Goal: Task Accomplishment & Management: Use online tool/utility

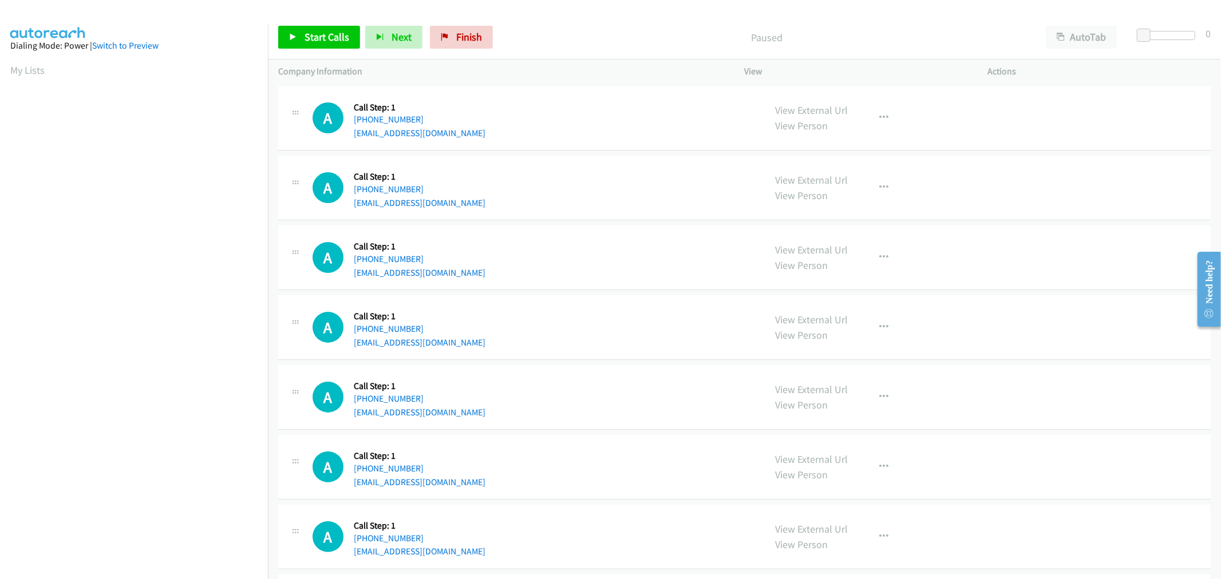
click at [607, 226] on div "A Callback Scheduled Call Step: 1 America/New_York +1 973-919-5859 rsarlessr@gm…" at bounding box center [744, 258] width 932 height 65
click at [328, 41] on span "Start Calls" at bounding box center [327, 36] width 45 height 13
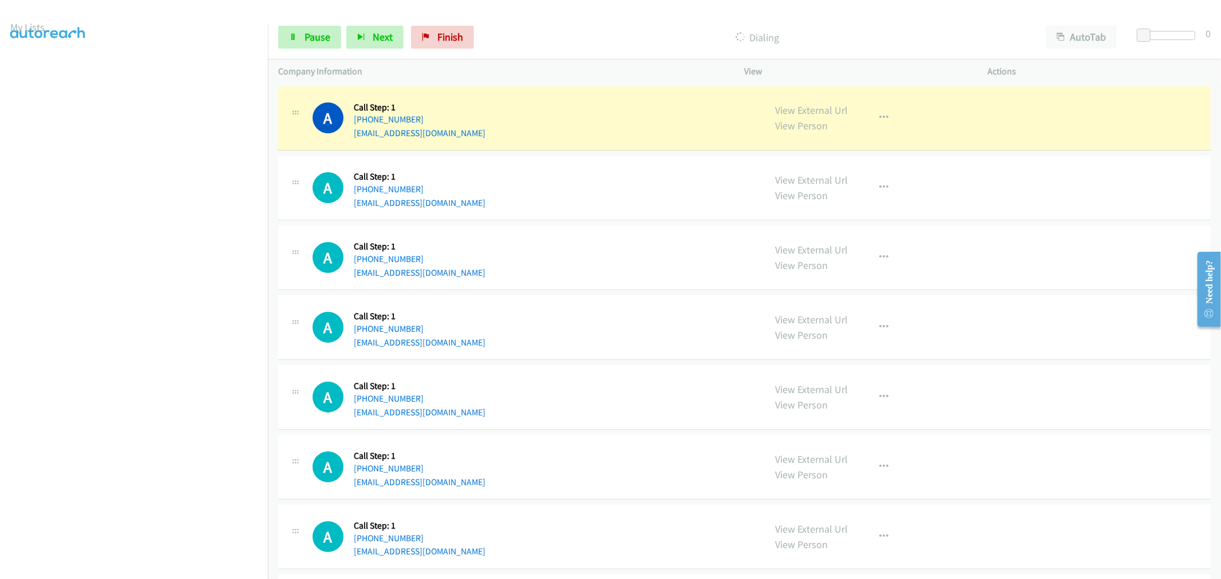
scroll to position [64, 0]
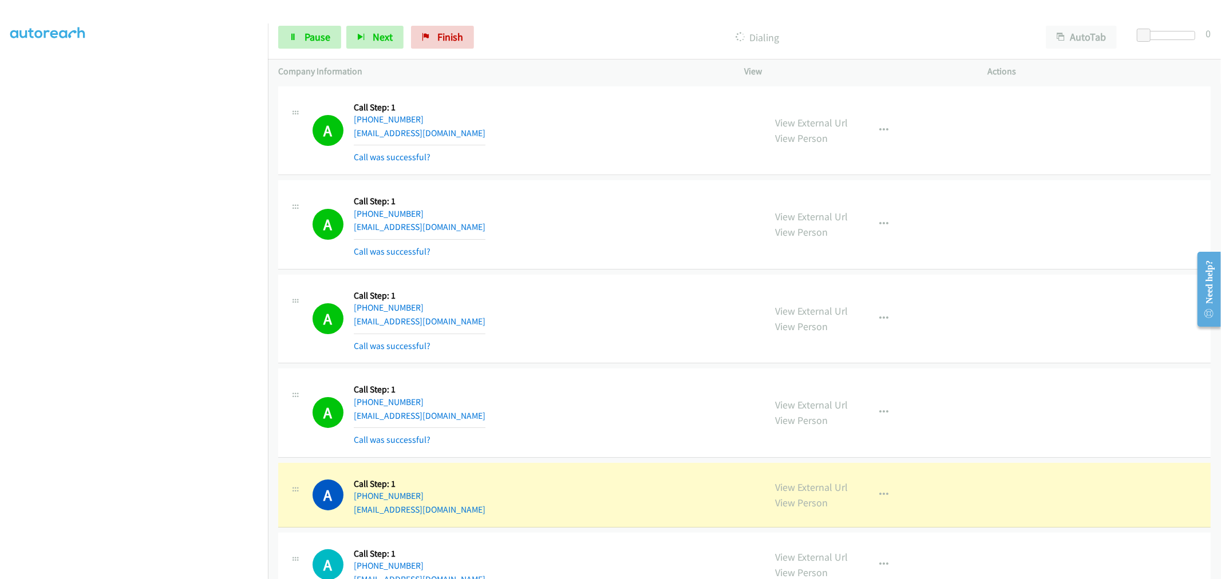
click at [604, 356] on div "A Callback Scheduled Call Step: 1 America/New_York +1 973-919-5859 rsarlessr@gm…" at bounding box center [744, 319] width 932 height 89
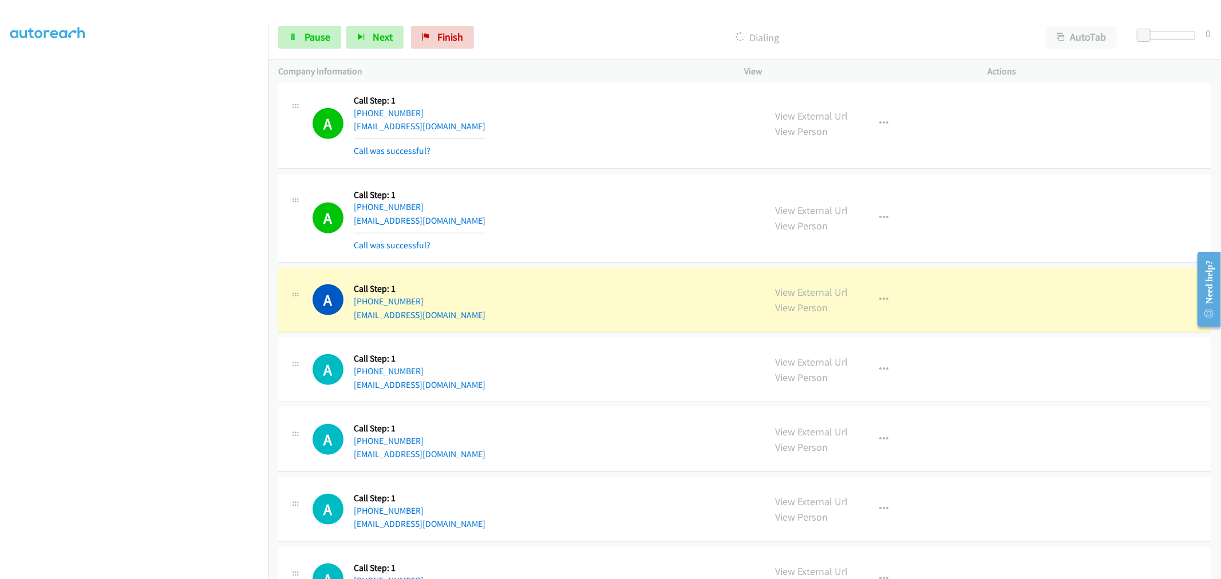
scroll to position [954, 0]
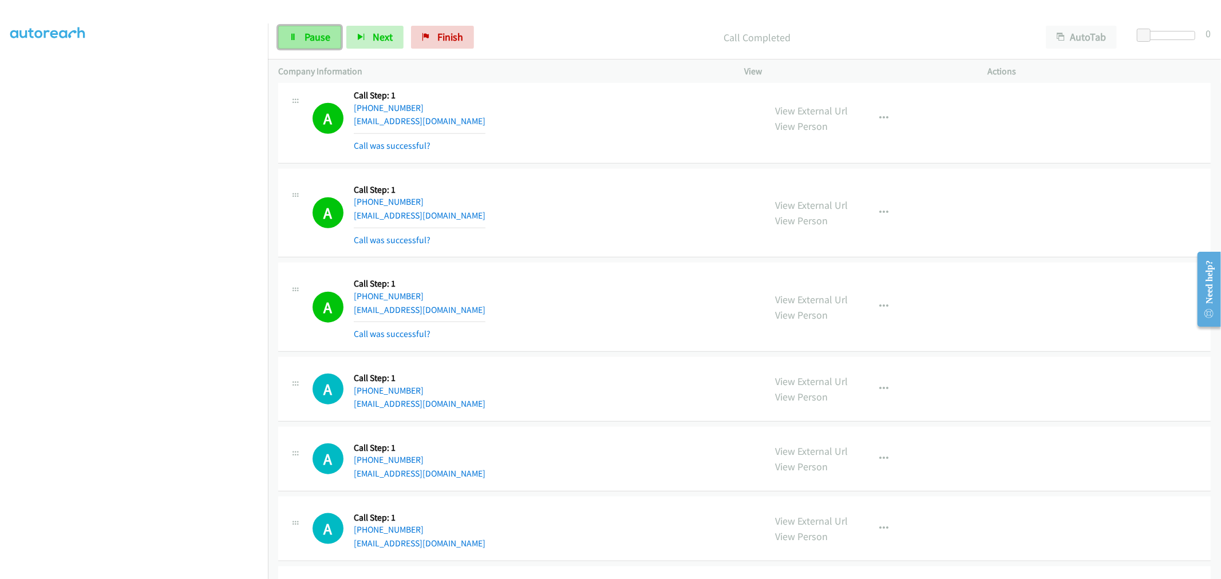
click at [329, 41] on span "Pause" at bounding box center [318, 36] width 26 height 13
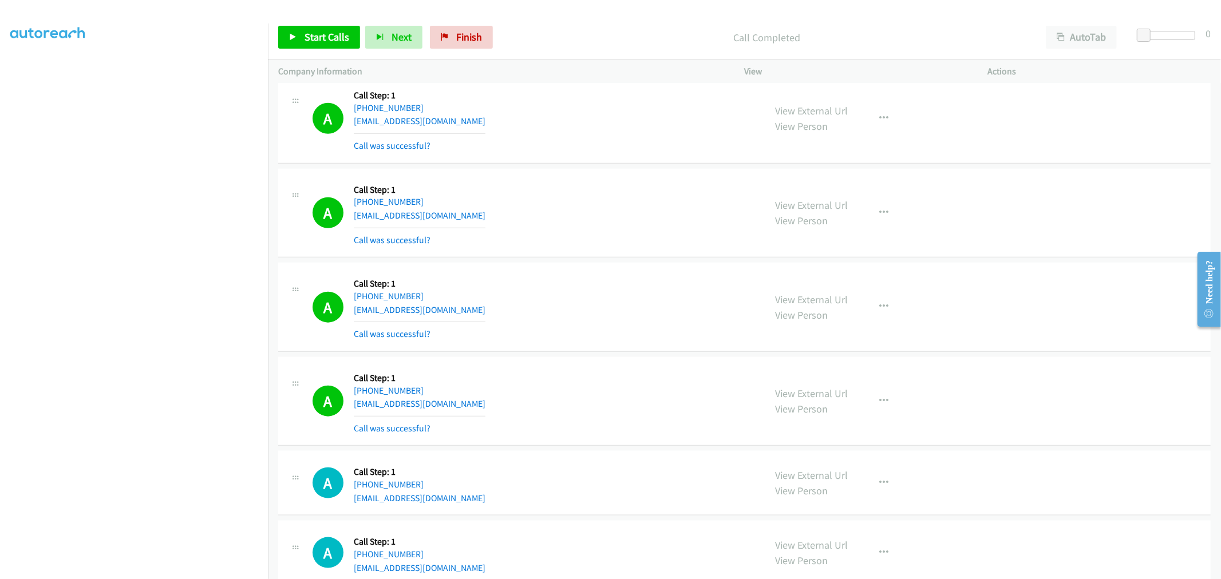
drag, startPoint x: 784, startPoint y: 198, endPoint x: 720, endPoint y: 193, distance: 64.3
click at [331, 30] on span "Start Calls" at bounding box center [327, 36] width 45 height 13
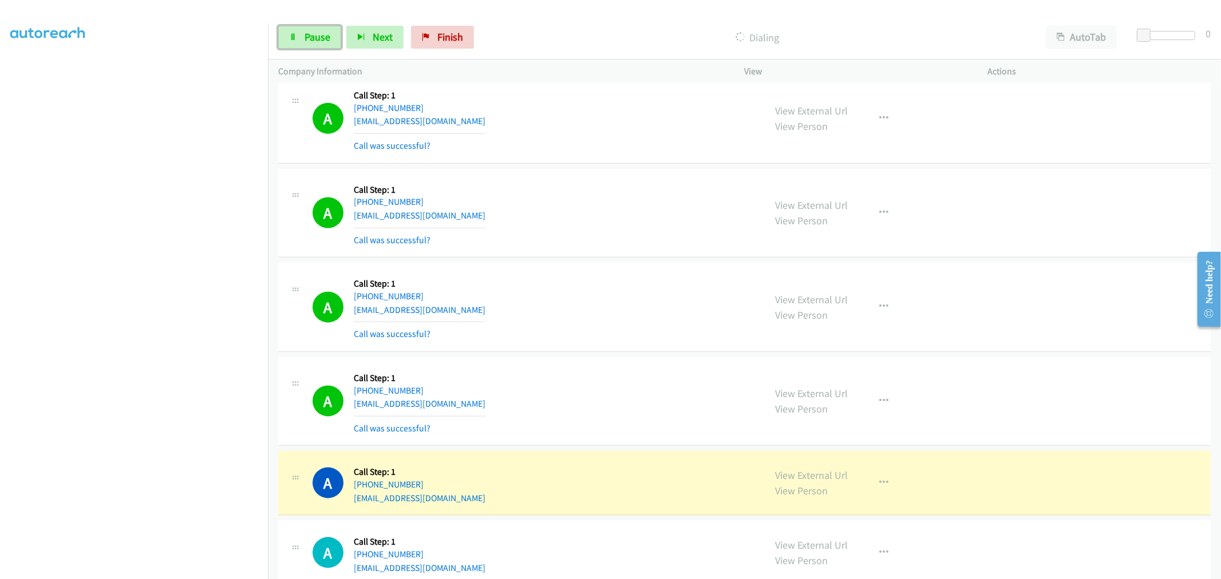
drag, startPoint x: 318, startPoint y: 44, endPoint x: 327, endPoint y: 93, distance: 49.5
click at [318, 44] on link "Pause" at bounding box center [309, 37] width 63 height 23
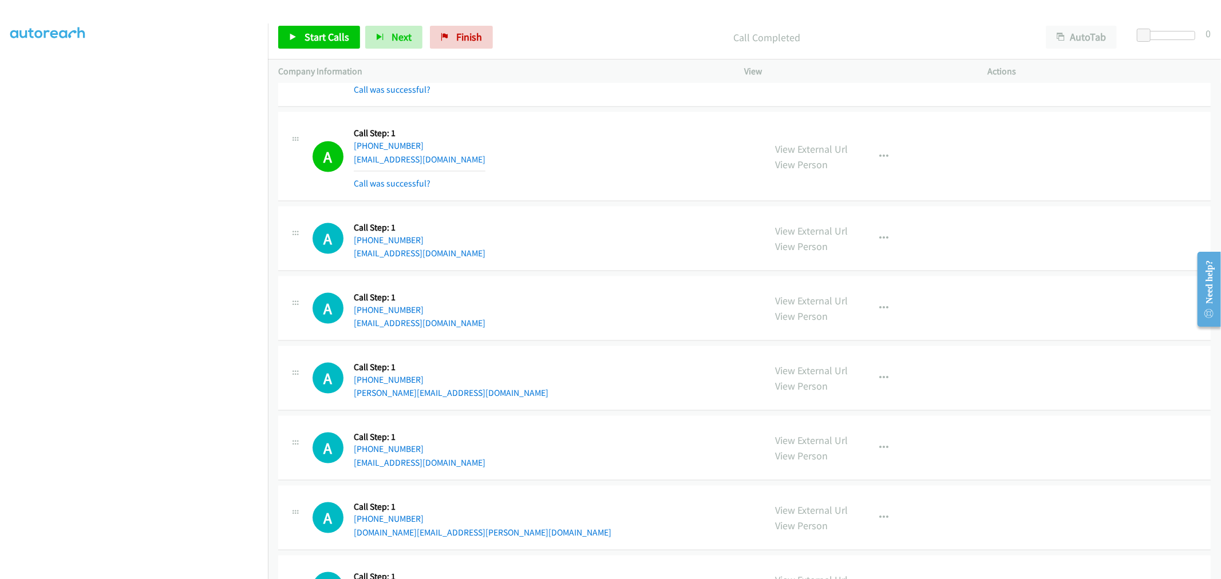
scroll to position [1208, 0]
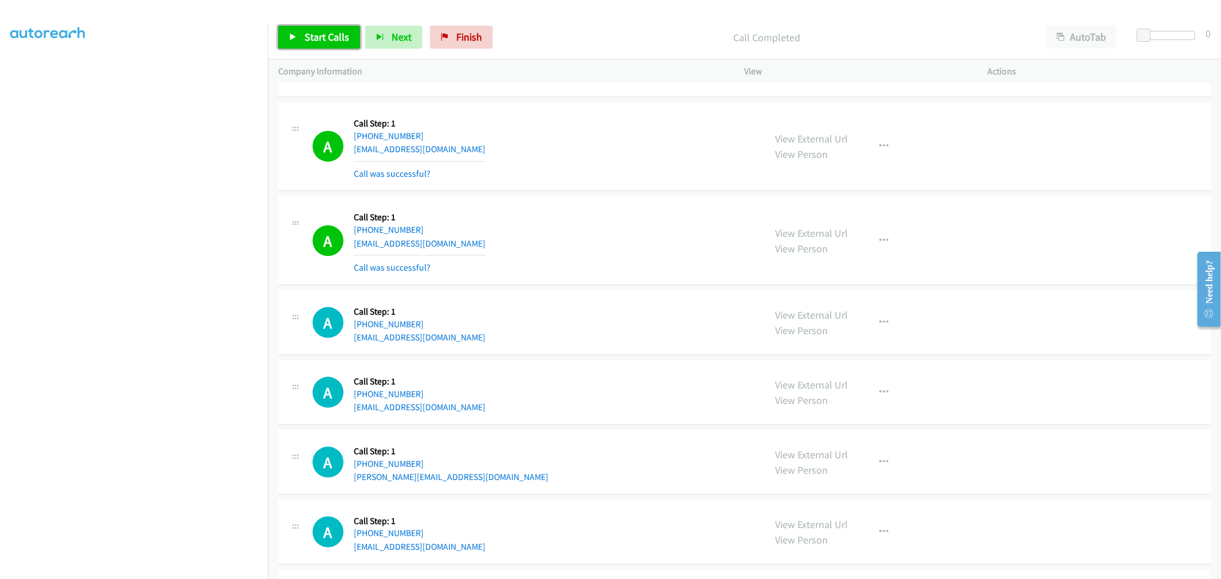
click at [306, 38] on span "Start Calls" at bounding box center [327, 36] width 45 height 13
click at [494, 247] on div "A Callback Scheduled Call Step: 1 America/New_York +1 732-766-8355 veranikaburk…" at bounding box center [534, 241] width 442 height 68
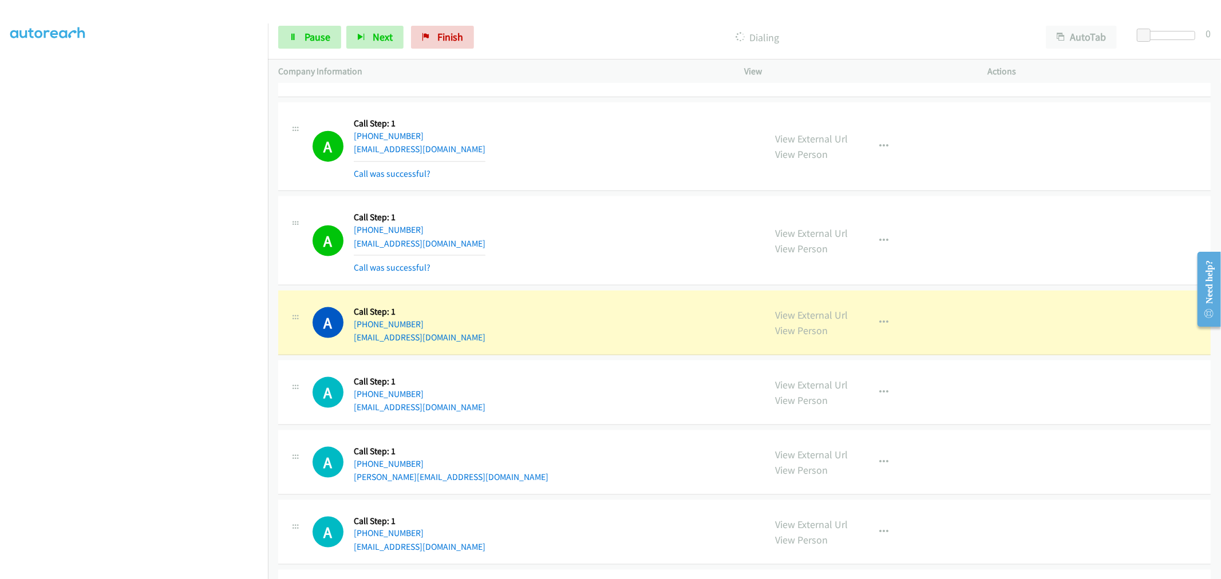
click at [640, 218] on div "A Callback Scheduled Call Step: 1 America/New_York +1 732-766-8355 veranikaburk…" at bounding box center [534, 241] width 442 height 68
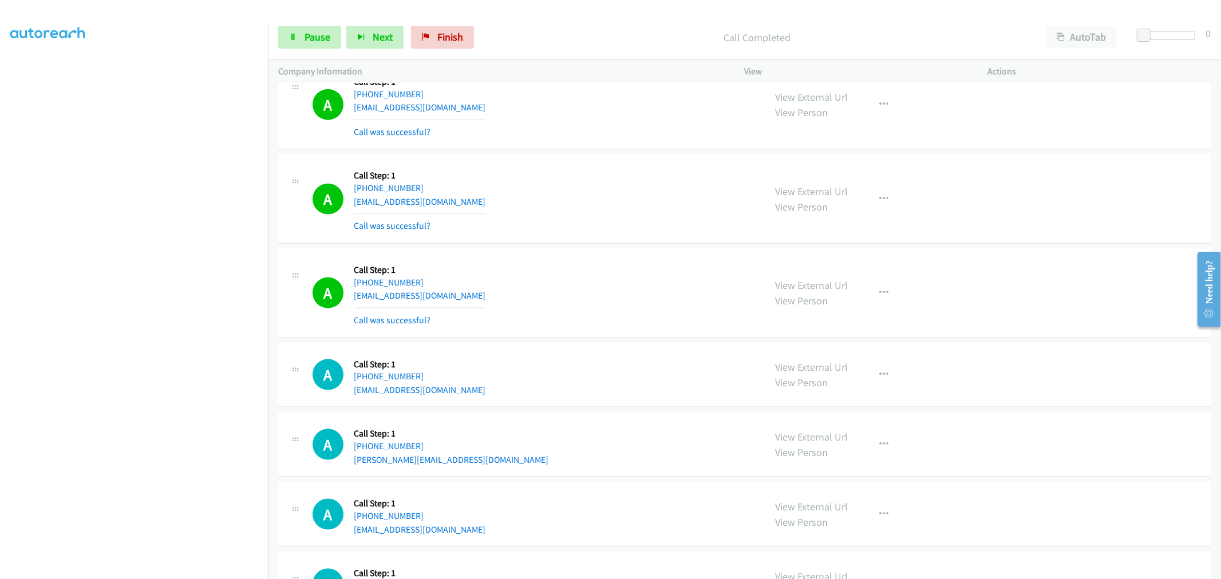
scroll to position [1272, 0]
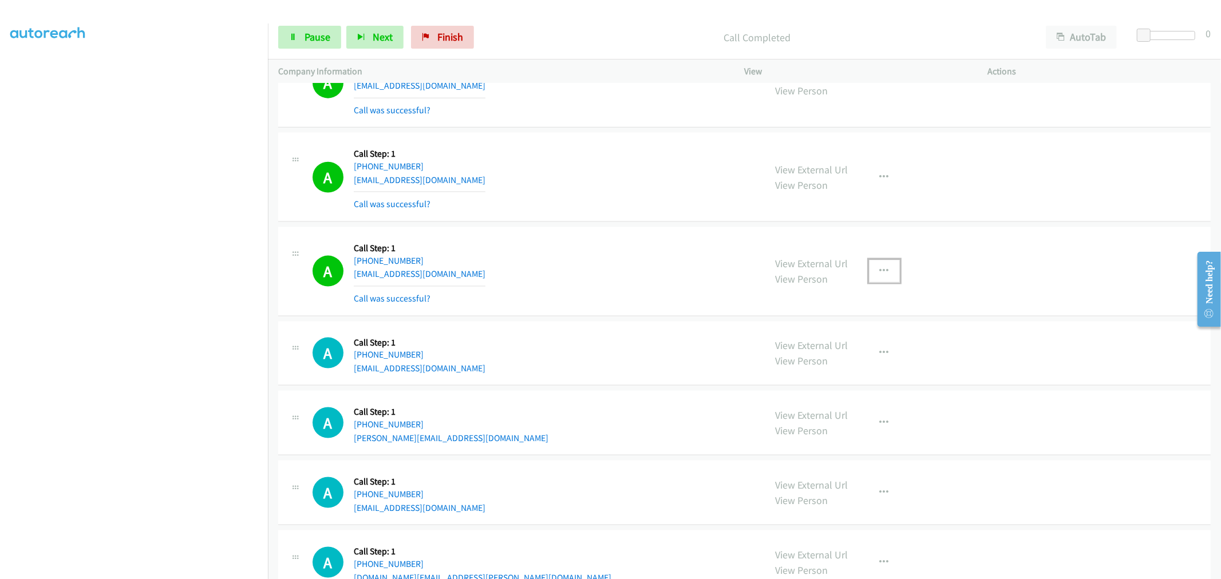
click at [880, 273] on icon "button" at bounding box center [884, 271] width 9 height 9
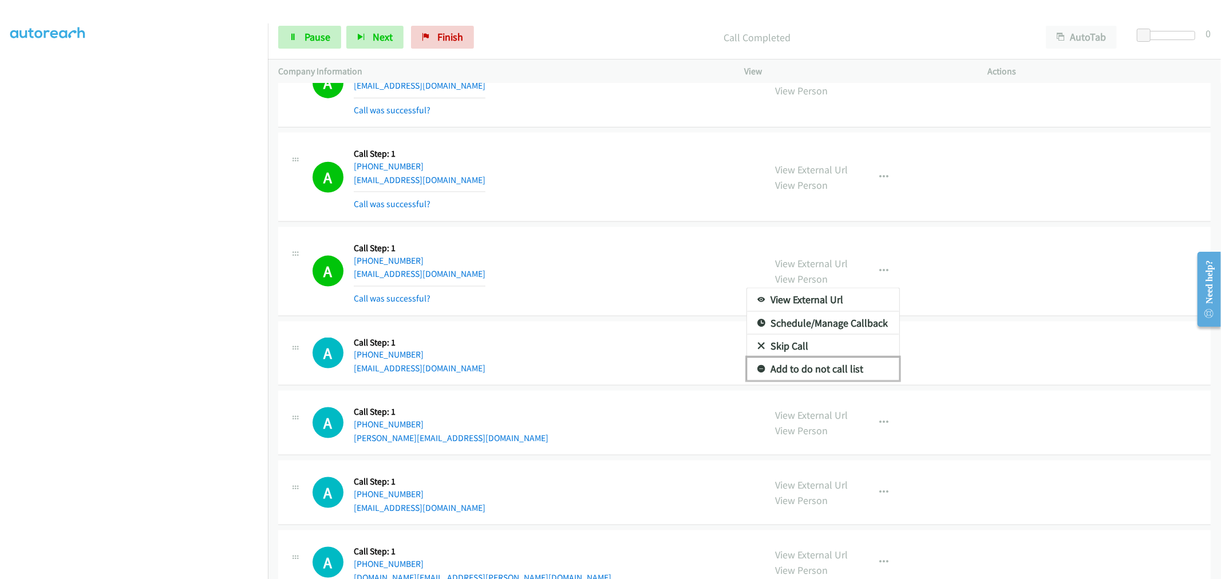
click at [797, 370] on link "Add to do not call list" at bounding box center [823, 369] width 152 height 23
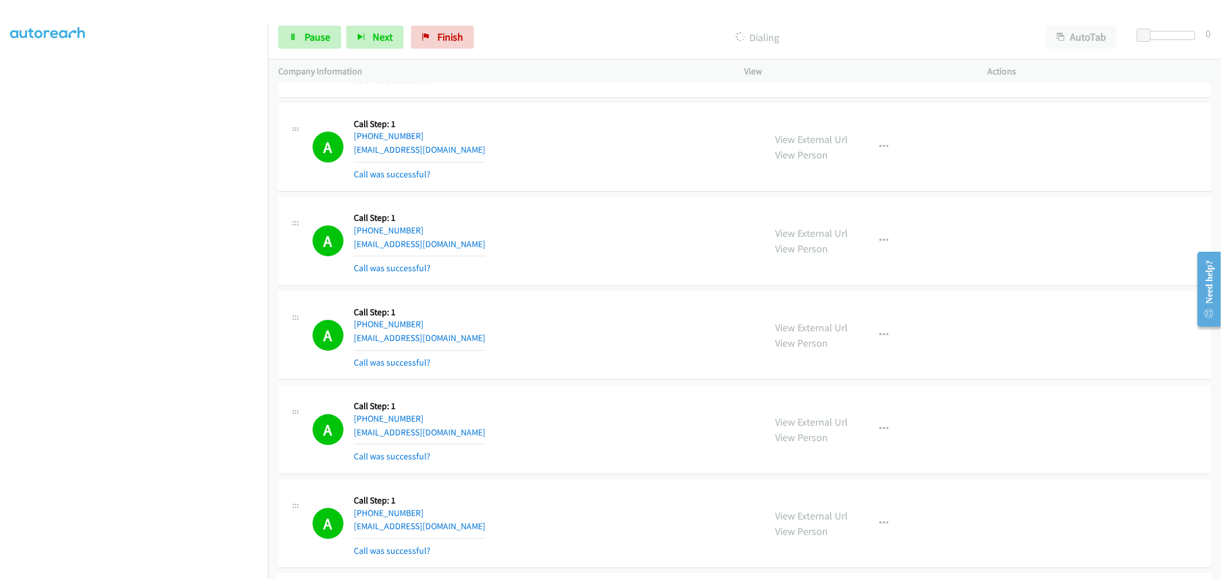
scroll to position [0, 0]
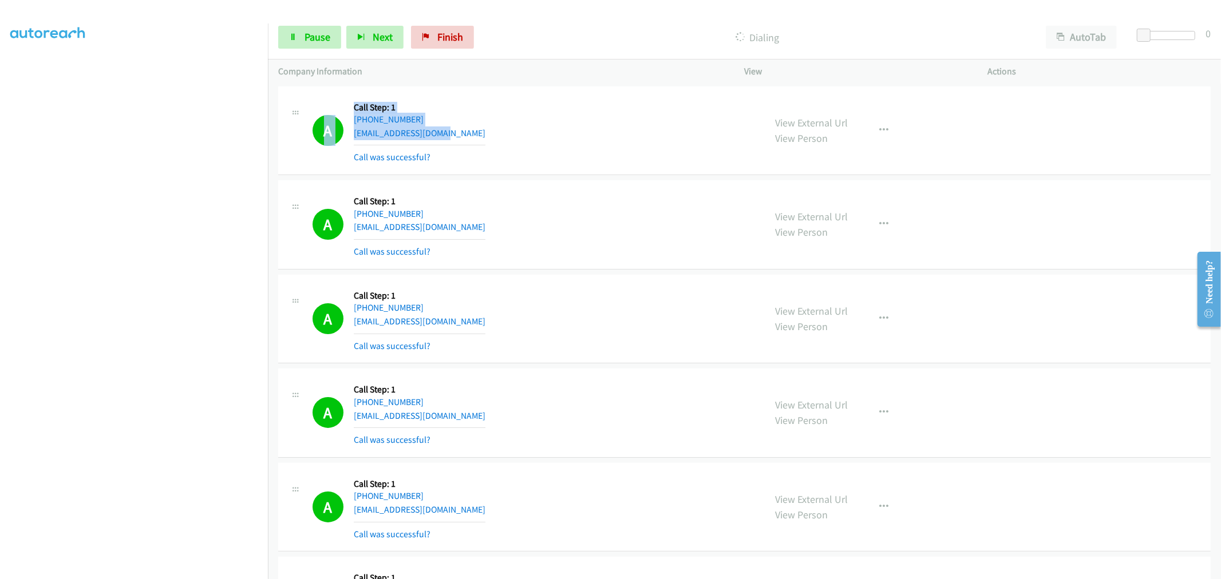
drag, startPoint x: 454, startPoint y: 132, endPoint x: 351, endPoint y: 135, distance: 103.1
click at [351, 135] on div "A Callback Scheduled Call Step: 1 America/New_York +1 270-293-2729 jkeatontate@…" at bounding box center [534, 131] width 442 height 68
copy div "A Callback Scheduled Call Step: 1 America/New_York +1 270-293-2729 jkeatontate@…"
click at [515, 133] on div "A Callback Scheduled Call Step: 1 America/New_York +1 270-293-2729 jkeatontate@…" at bounding box center [534, 131] width 442 height 68
drag, startPoint x: 454, startPoint y: 131, endPoint x: 352, endPoint y: 136, distance: 102.0
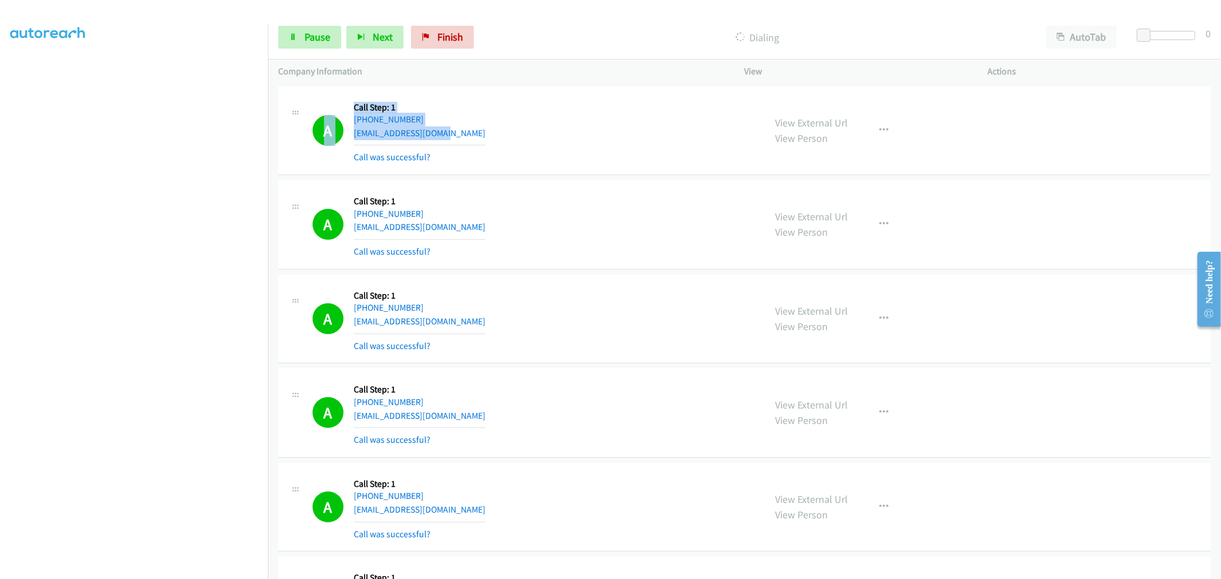
click at [352, 136] on div "A Callback Scheduled Call Step: 1 America/New_York +1 270-293-2729 jkeatontate@…" at bounding box center [534, 131] width 442 height 68
copy div "A Callback Scheduled Call Step: 1 America/New_York +1 270-293-2729 jkeatontate@…"
click at [454, 133] on div "A Callback Scheduled Call Step: 1 America/New_York +1 270-293-2729 jkeatontate@…" at bounding box center [534, 131] width 442 height 68
copy link "jkeatontate@gmail.com"
drag, startPoint x: 450, startPoint y: 133, endPoint x: 354, endPoint y: 136, distance: 96.8
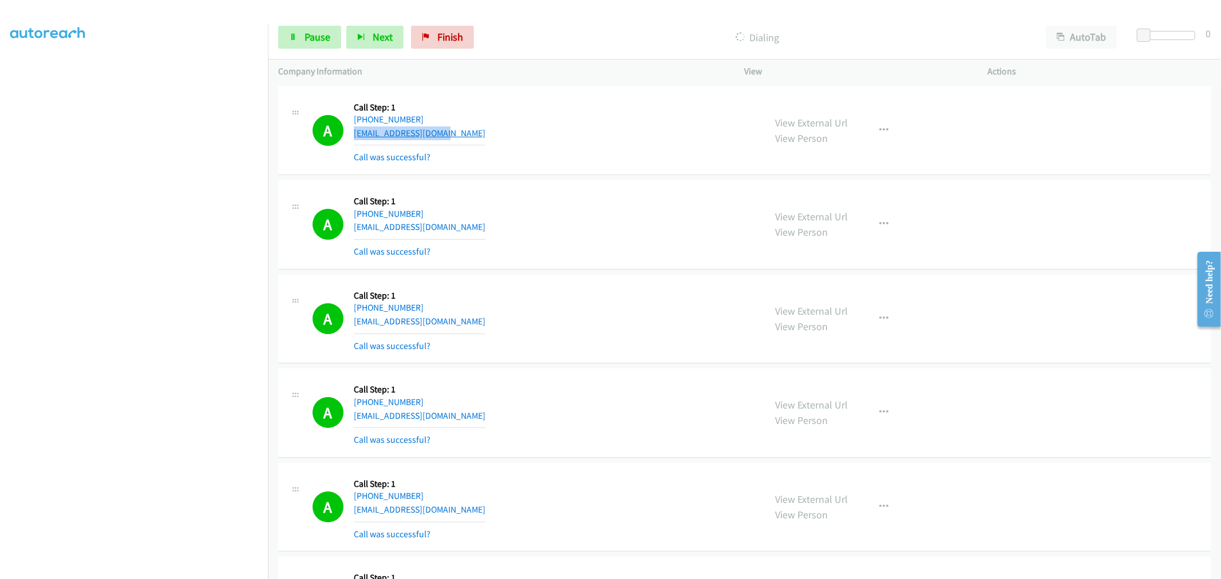
click at [354, 136] on div "A Callback Scheduled Call Step: 1 America/New_York +1 270-293-2729 jkeatontate@…" at bounding box center [534, 131] width 442 height 68
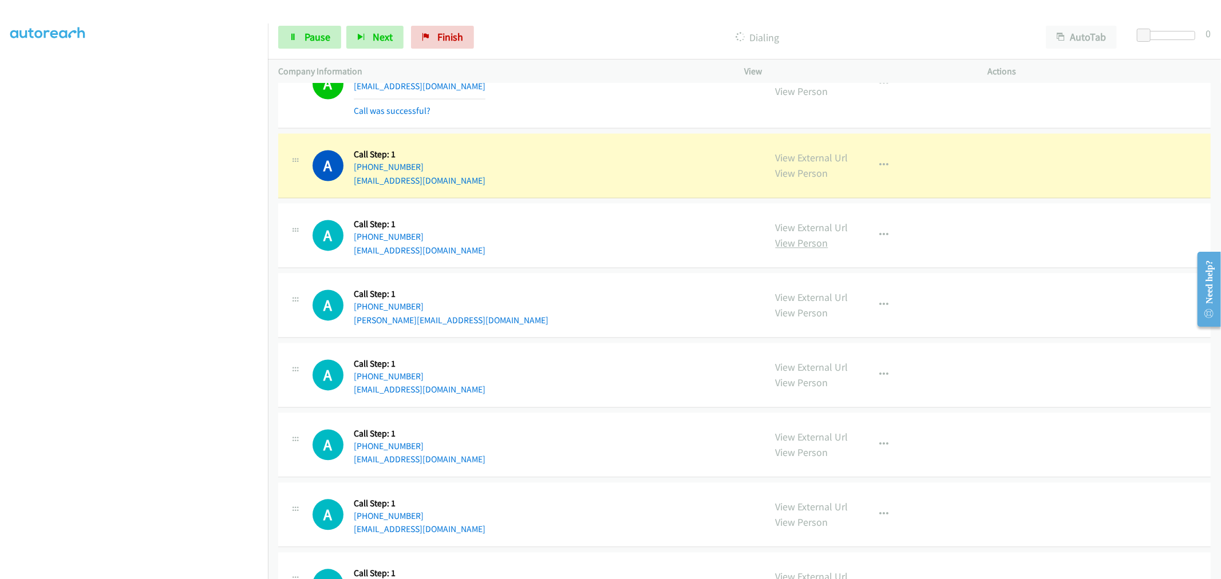
scroll to position [1908, 0]
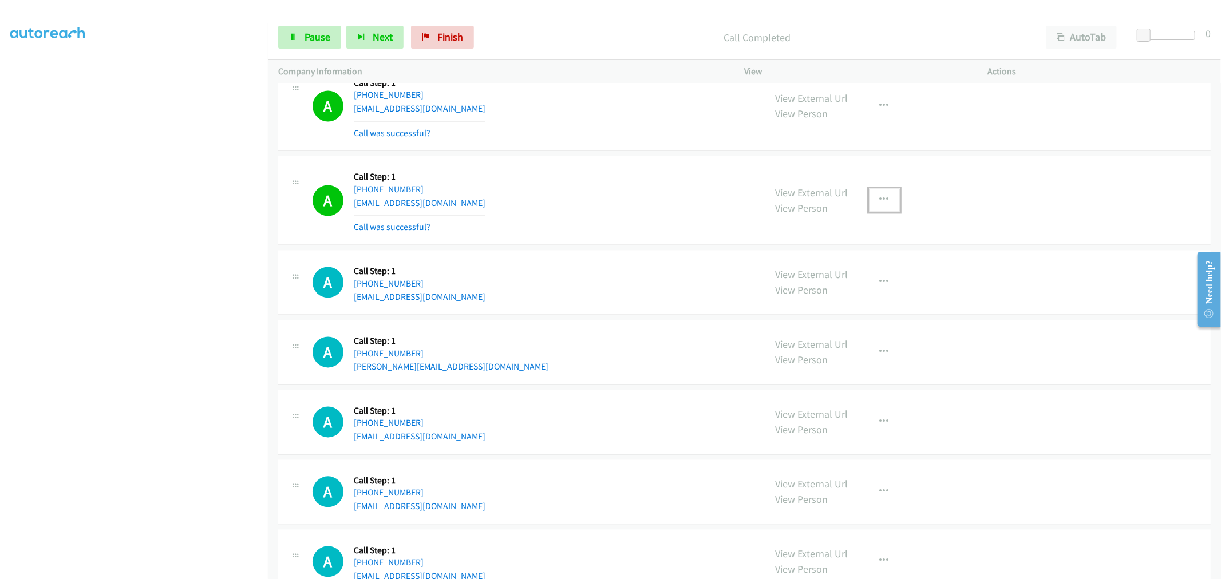
click at [882, 199] on icon "button" at bounding box center [884, 200] width 9 height 9
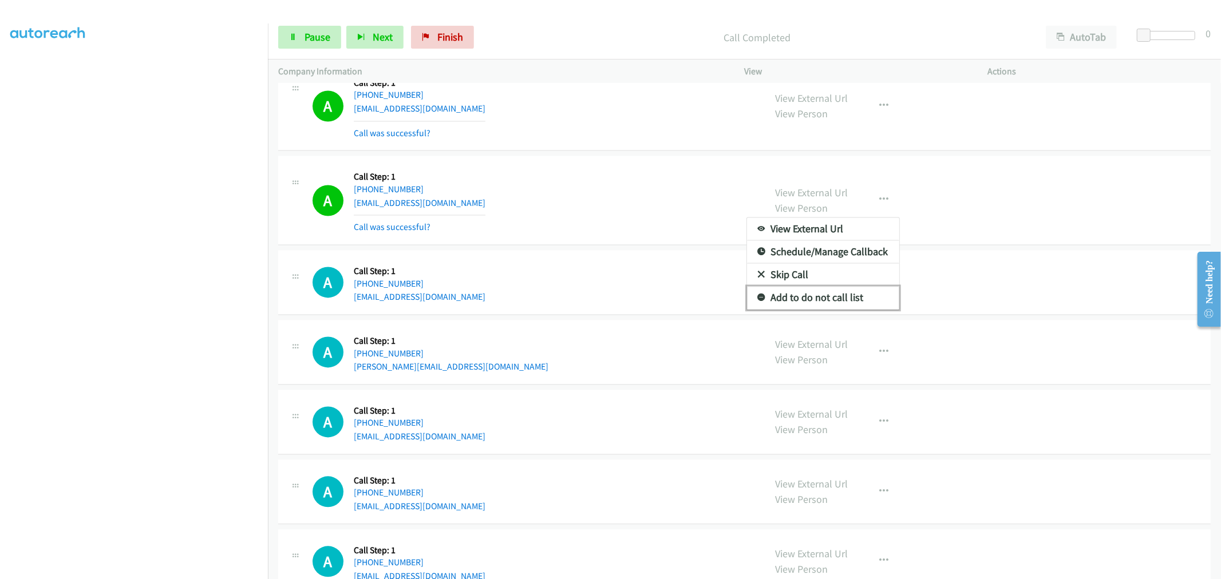
click at [808, 302] on link "Add to do not call list" at bounding box center [823, 298] width 152 height 23
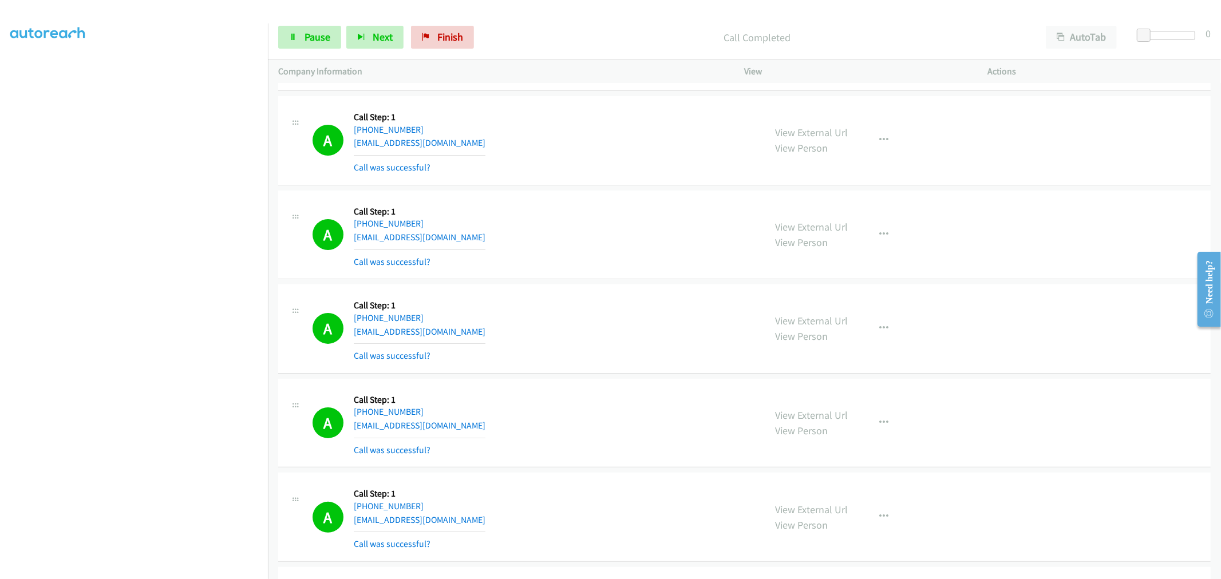
scroll to position [0, 0]
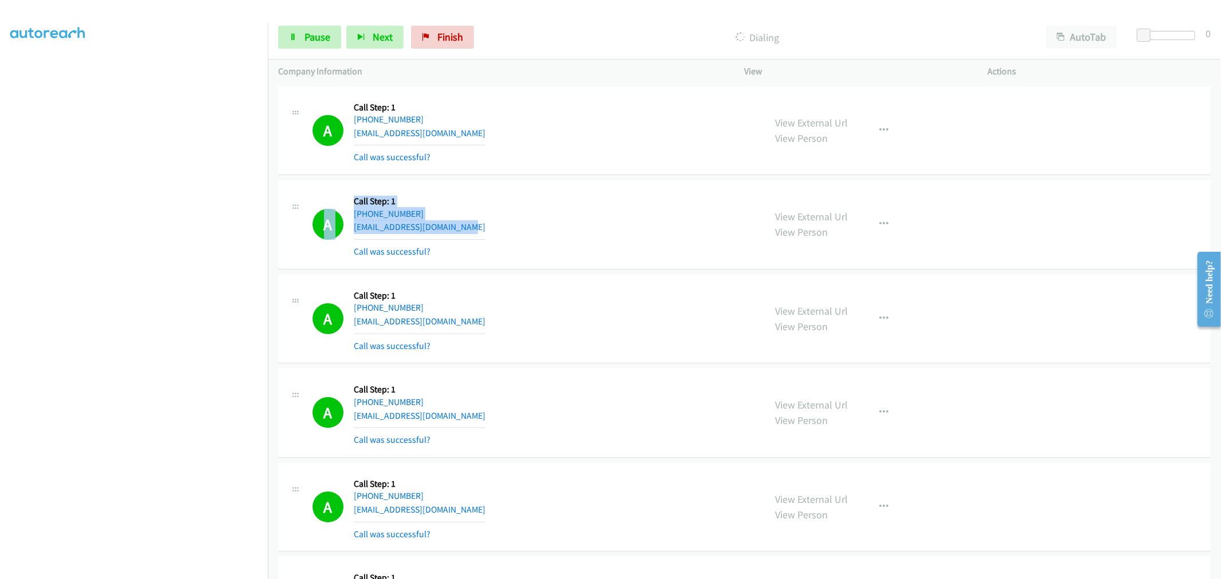
drag, startPoint x: 411, startPoint y: 220, endPoint x: 325, endPoint y: 212, distance: 86.2
click at [311, 213] on div "A Callback Scheduled Call Step: 1 America/New_York +1 407-733-9155 emmanuelrosa…" at bounding box center [521, 225] width 466 height 68
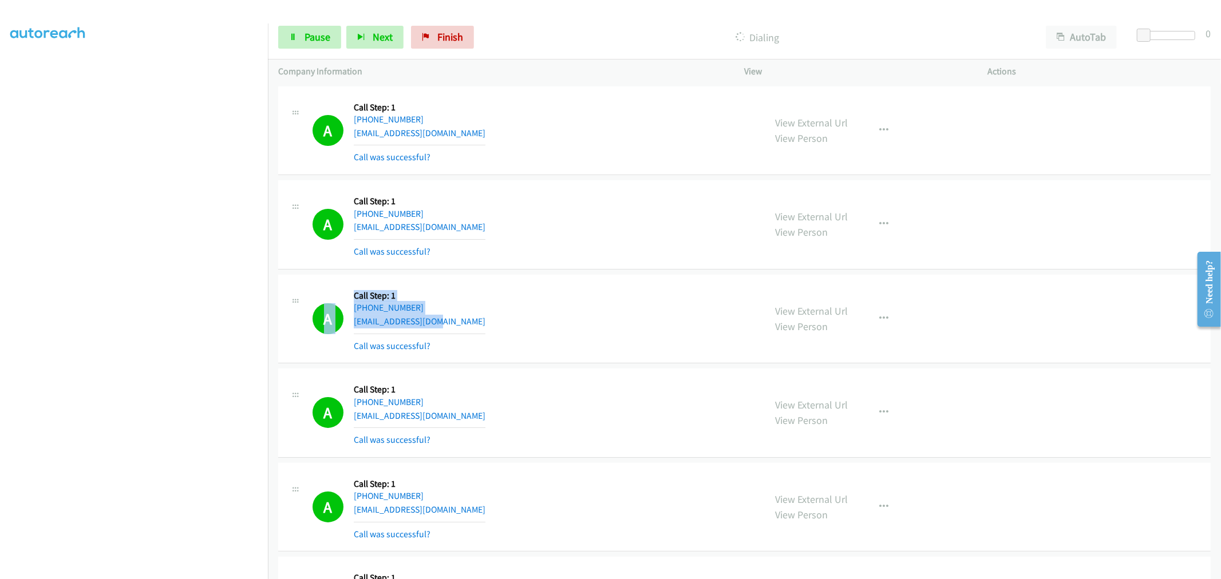
drag, startPoint x: 468, startPoint y: 316, endPoint x: 426, endPoint y: 299, distance: 45.0
click at [307, 295] on div "A Callback Scheduled Call Step: 1 America/New_York +1 973-919-5859 rsarlessr@gm…" at bounding box center [521, 319] width 466 height 68
click at [452, 325] on div "A Callback Scheduled Call Step: 1 America/New_York +1 973-919-5859 rsarlessr@gm…" at bounding box center [534, 319] width 442 height 68
click at [461, 319] on div "A Callback Scheduled Call Step: 1 America/New_York +1 973-919-5859 rsarlessr@gm…" at bounding box center [534, 319] width 442 height 68
drag, startPoint x: 437, startPoint y: 322, endPoint x: 348, endPoint y: 322, distance: 88.7
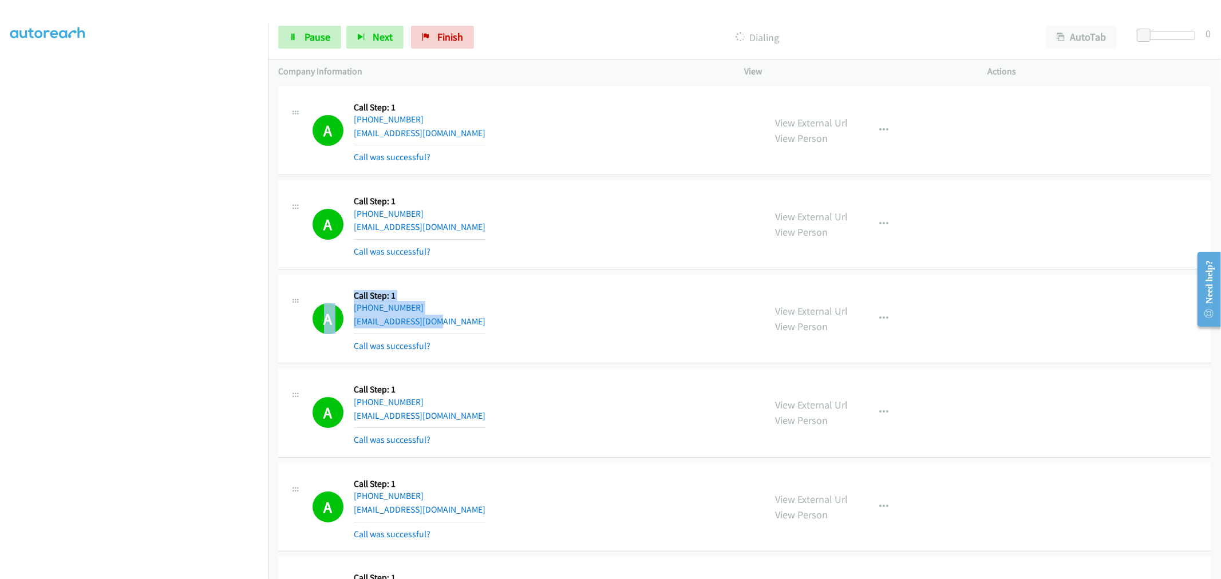
click at [348, 322] on div "A Callback Scheduled Call Step: 1 America/New_York +1 973-919-5859 rsarlessr@gm…" at bounding box center [534, 319] width 442 height 68
copy div "A Callback Scheduled Call Step: 1 America/New_York +1 973-919-5859 rsarlessr@gm…"
click at [459, 316] on div "A Callback Scheduled Call Step: 1 America/New_York +1 973-919-5859 rsarlessr@gm…" at bounding box center [534, 319] width 442 height 68
drag, startPoint x: 438, startPoint y: 322, endPoint x: 352, endPoint y: 327, distance: 86.6
click at [352, 327] on div "A Callback Scheduled Call Step: 1 America/New_York +1 973-919-5859 rsarlessr@gm…" at bounding box center [534, 319] width 442 height 68
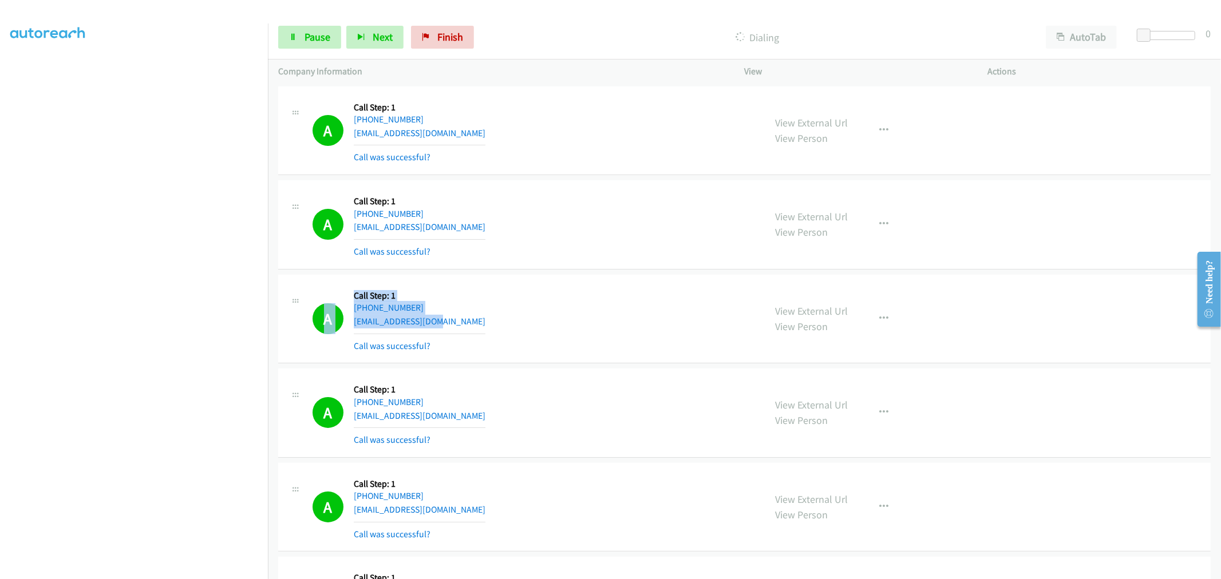
click at [460, 315] on div "A Callback Scheduled Call Step: 1 America/New_York +1 973-919-5859 rsarlessr@gm…" at bounding box center [534, 319] width 442 height 68
copy link "rsarlessr@gmail.com"
drag, startPoint x: 442, startPoint y: 319, endPoint x: 353, endPoint y: 326, distance: 89.6
click at [353, 326] on div "A Callback Scheduled Call Step: 1 America/New_York +1 973-919-5859 rsarlessr@gm…" at bounding box center [534, 319] width 442 height 68
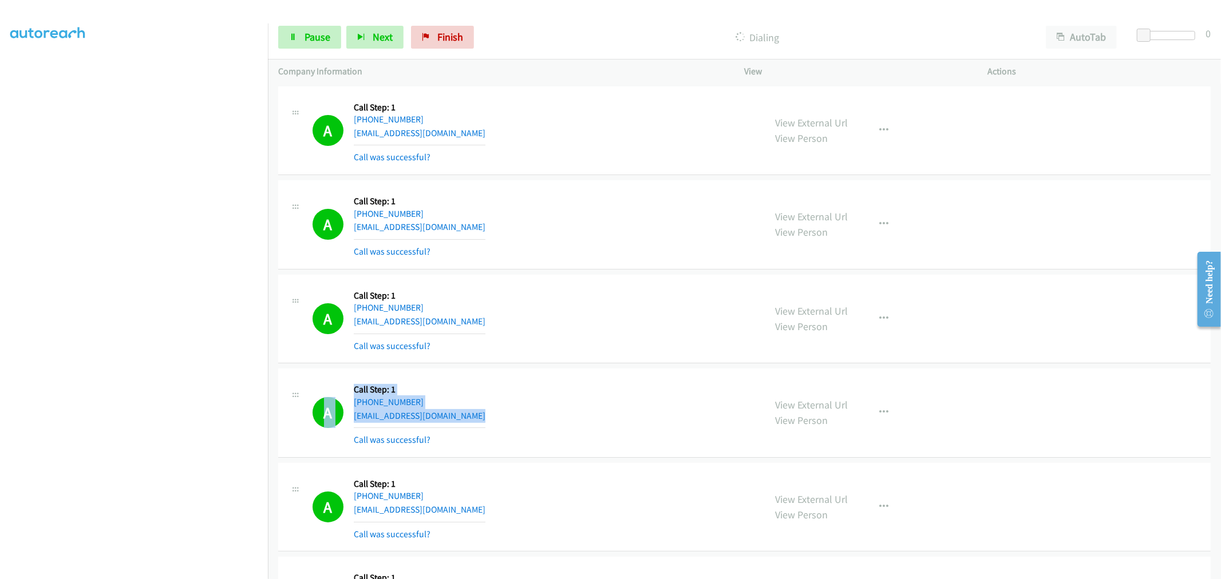
drag, startPoint x: 481, startPoint y: 418, endPoint x: 289, endPoint y: 392, distance: 193.5
click at [284, 393] on div "A Callback Scheduled Call Step: 1 America/Chicago +1 651-283-7290 simonehatfiel…" at bounding box center [521, 413] width 487 height 68
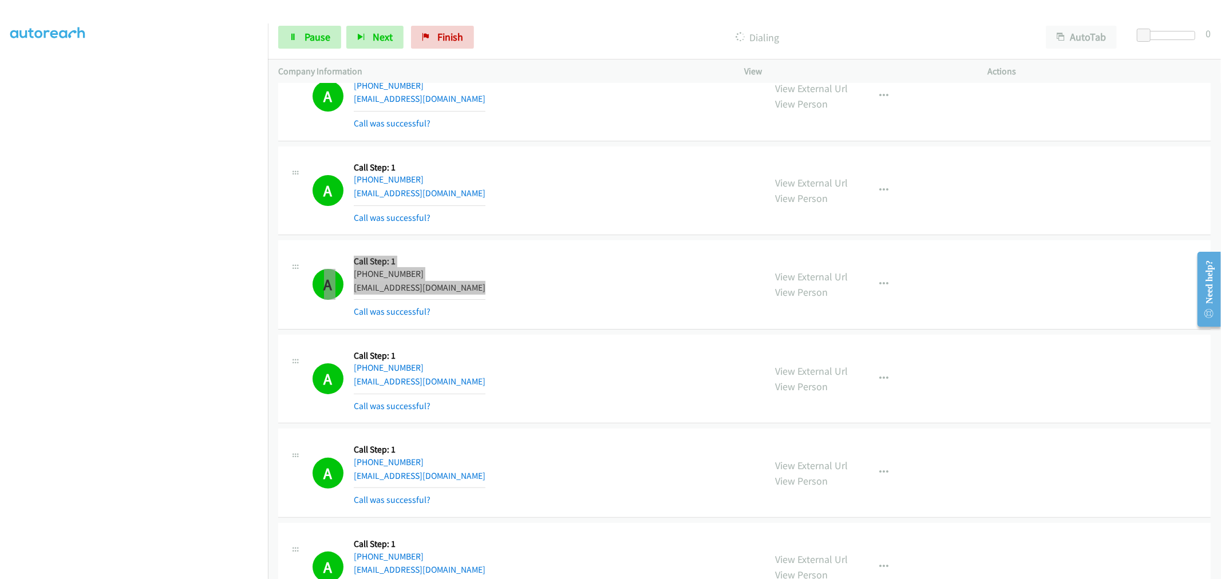
scroll to position [191, 0]
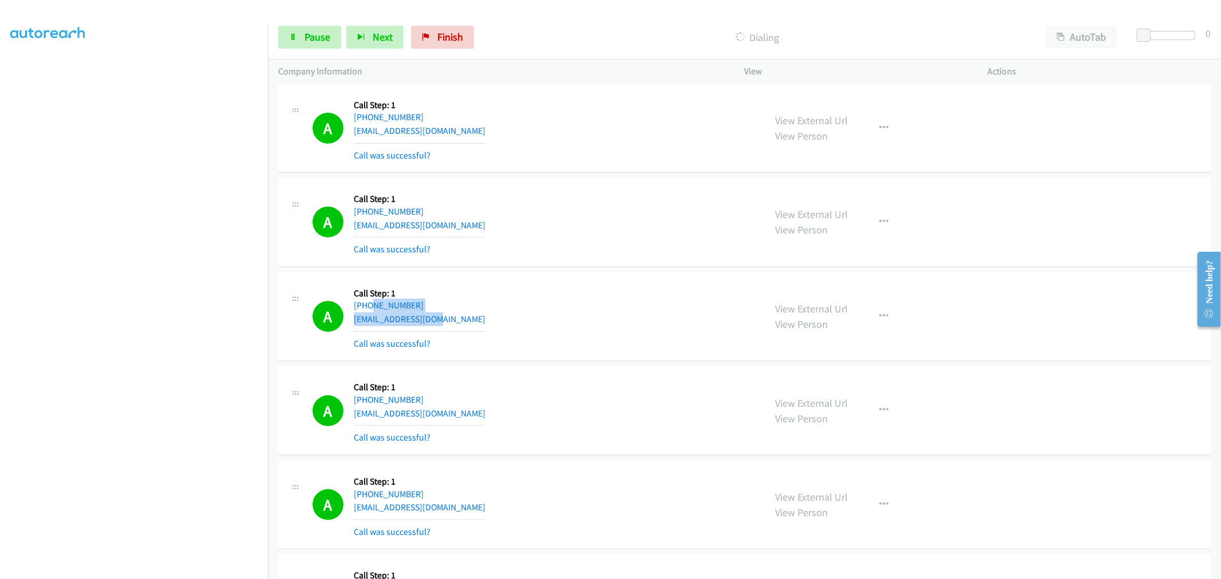
drag, startPoint x: 437, startPoint y: 319, endPoint x: 531, endPoint y: 307, distance: 94.7
click at [302, 281] on div "A Callback Scheduled Call Step: 1 America/New_York +1 908-534-0007 scrudatod@ri…" at bounding box center [744, 316] width 932 height 89
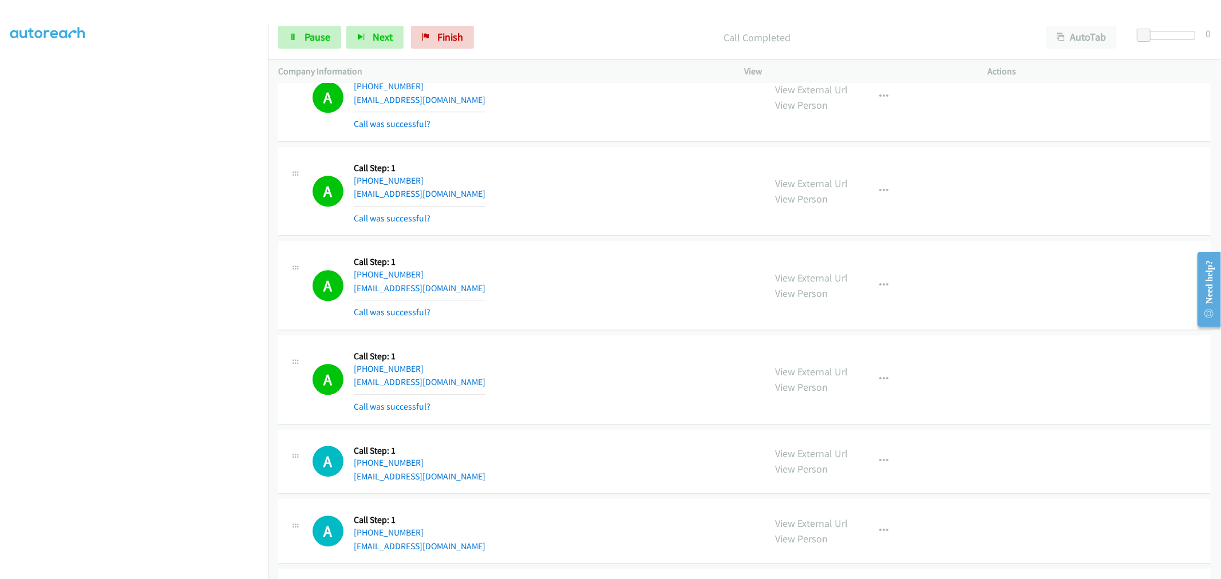
scroll to position [2798, 0]
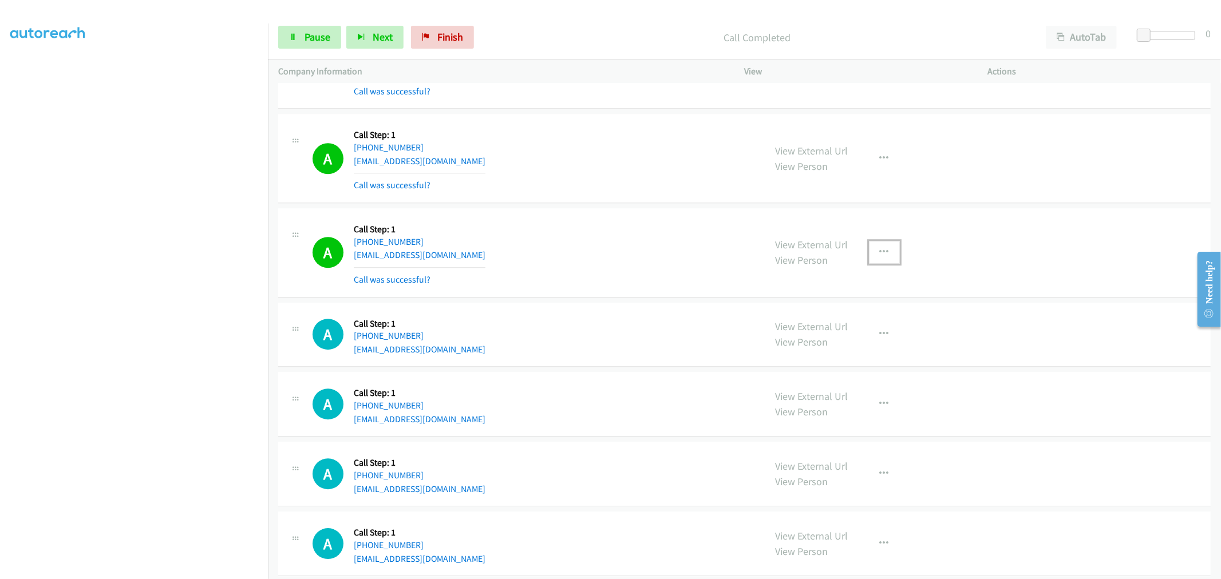
click at [892, 253] on button "button" at bounding box center [884, 252] width 31 height 23
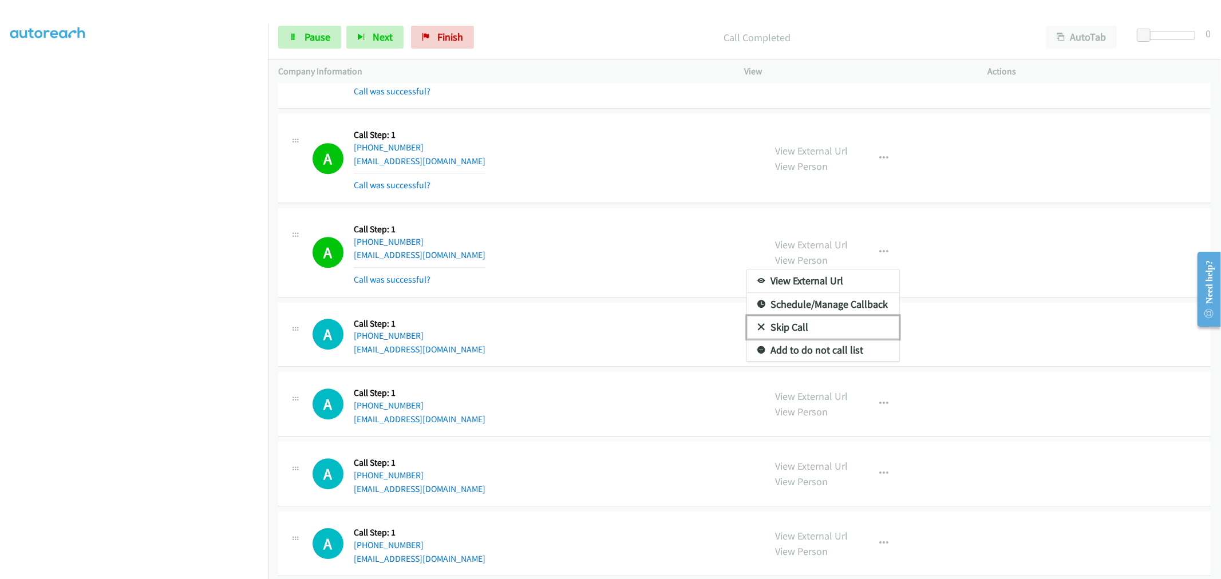
click at [822, 332] on link "Skip Call" at bounding box center [823, 327] width 152 height 23
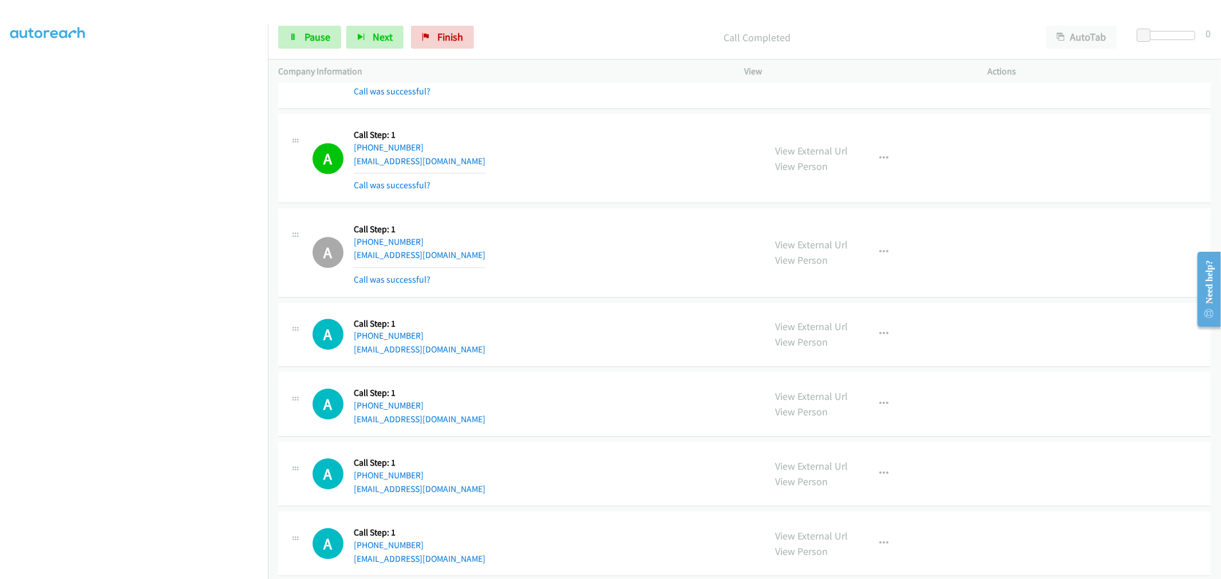
click at [821, 357] on div "View External Url View Person View External Url Email Schedule/Manage Callback …" at bounding box center [892, 335] width 254 height 44
click at [869, 252] on button "button" at bounding box center [884, 252] width 31 height 23
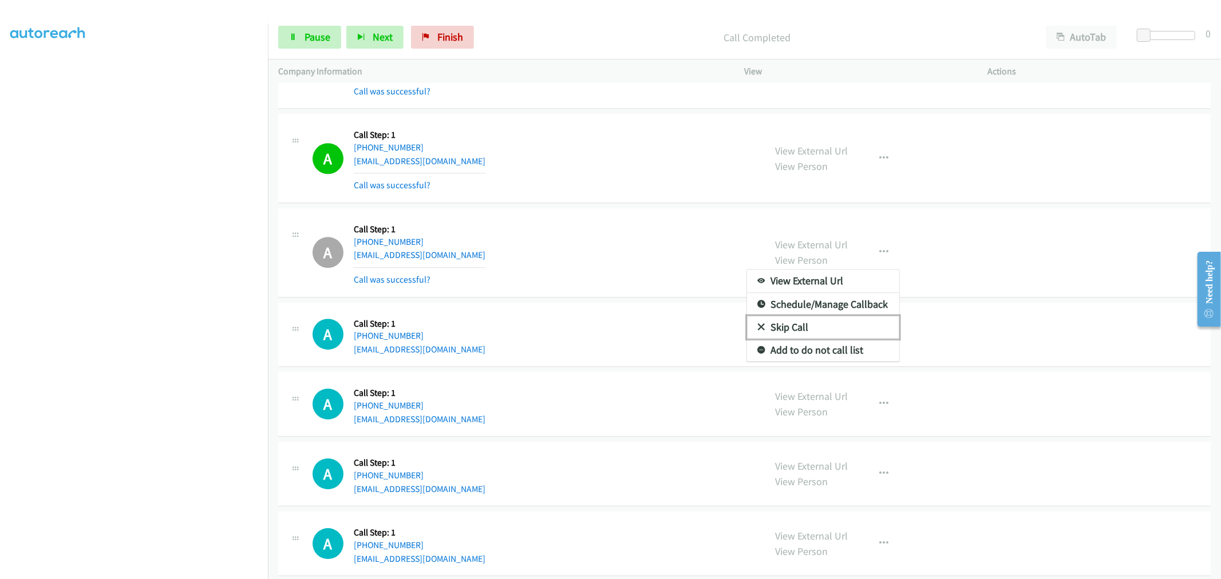
click at [840, 339] on link "Skip Call" at bounding box center [823, 327] width 152 height 23
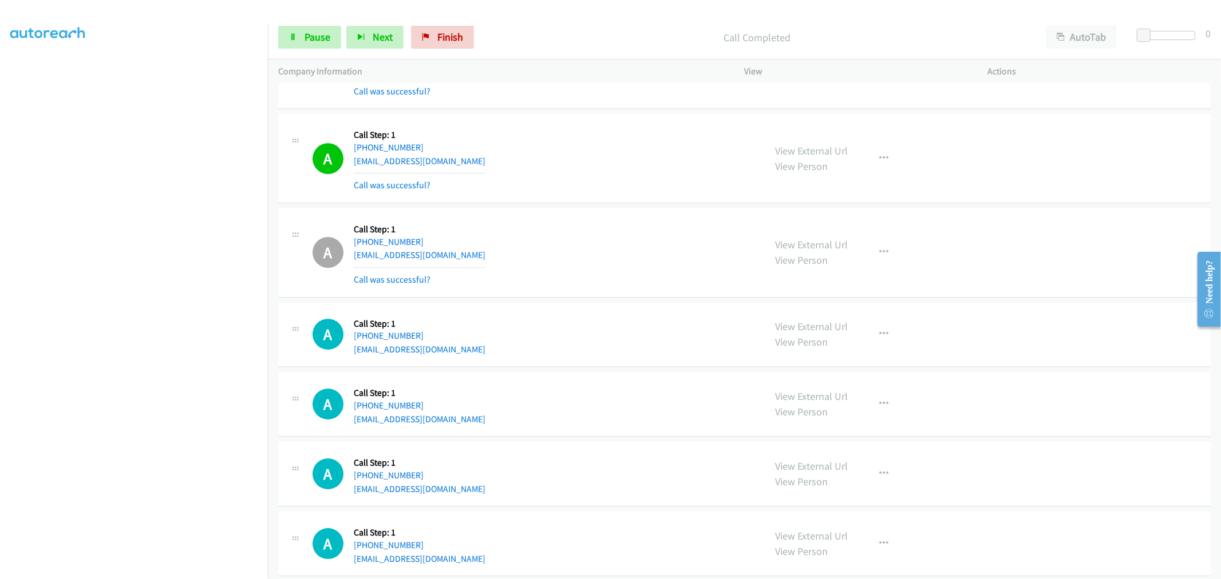
click at [670, 228] on div "A Callback Scheduled Call Step: 1 America/Denver +1 406-214-7758 curtis824@hotm…" at bounding box center [534, 253] width 442 height 68
click at [891, 252] on button "button" at bounding box center [884, 252] width 31 height 23
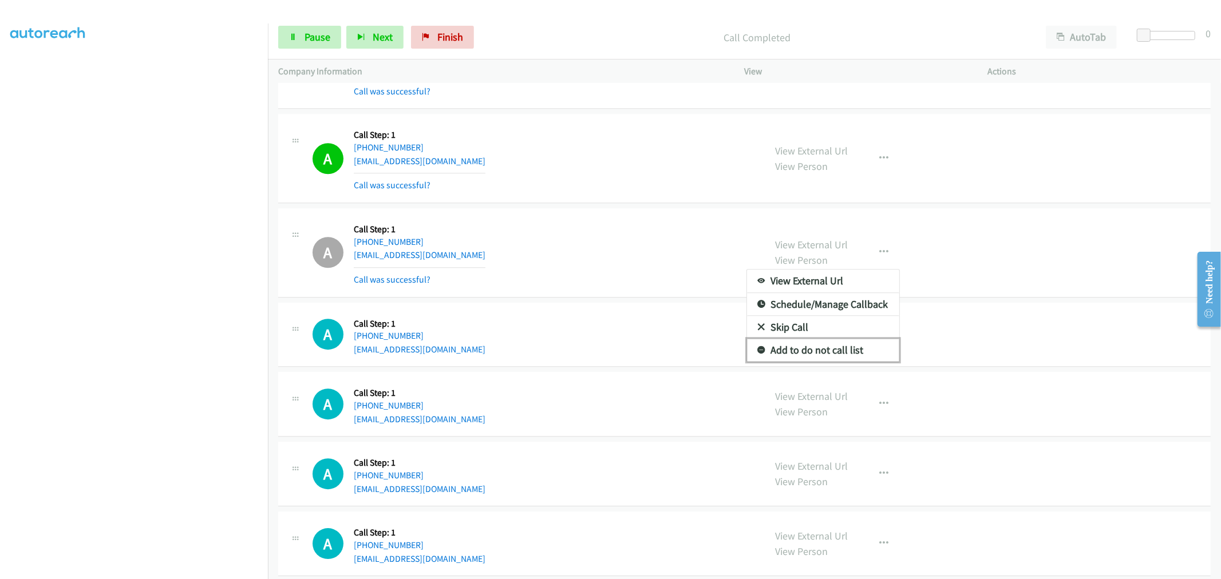
click at [811, 350] on link "Add to do not call list" at bounding box center [823, 350] width 152 height 23
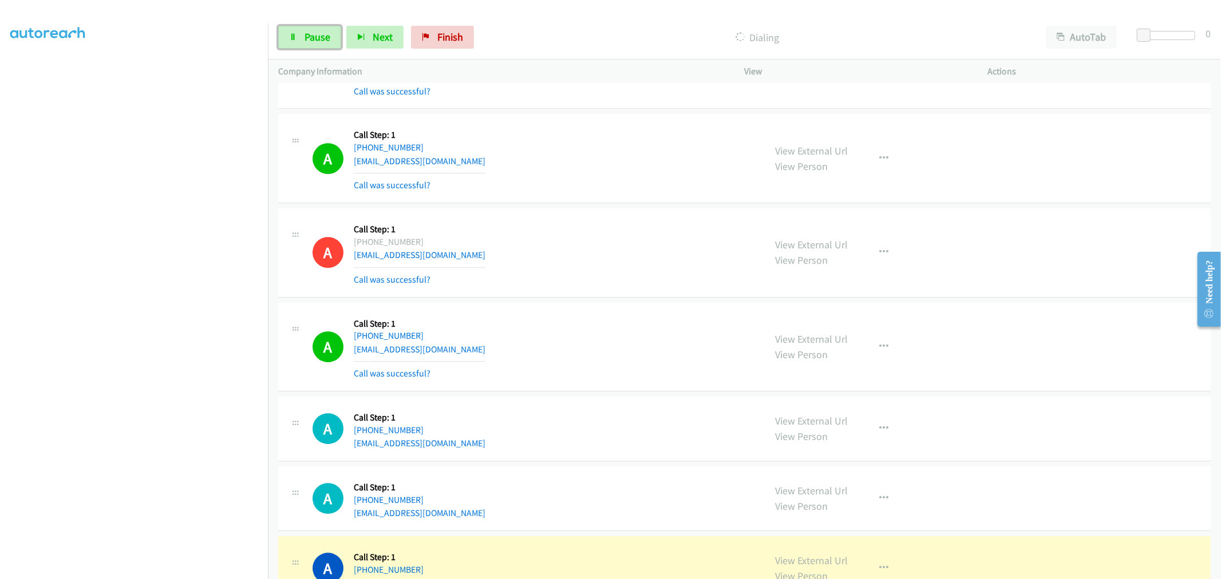
click at [305, 35] on span "Pause" at bounding box center [318, 36] width 26 height 13
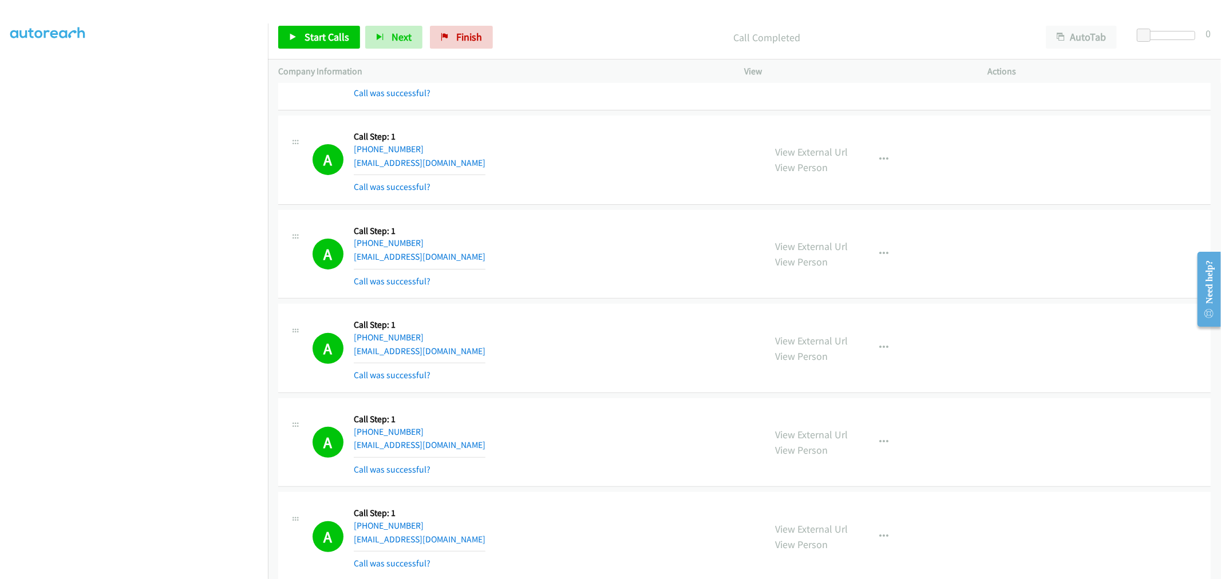
scroll to position [254, 0]
drag, startPoint x: 395, startPoint y: 435, endPoint x: 385, endPoint y: 426, distance: 13.0
click at [317, 426] on div "A Callback Scheduled Call Step: 1 America/Chicago +1 630-849-4807 mthomas1331@a…" at bounding box center [534, 442] width 442 height 68
click at [572, 332] on div "A Callback Scheduled Call Step: 1 America/Los_Angeles +1 360-862-3110 tgill4@co…" at bounding box center [534, 347] width 442 height 68
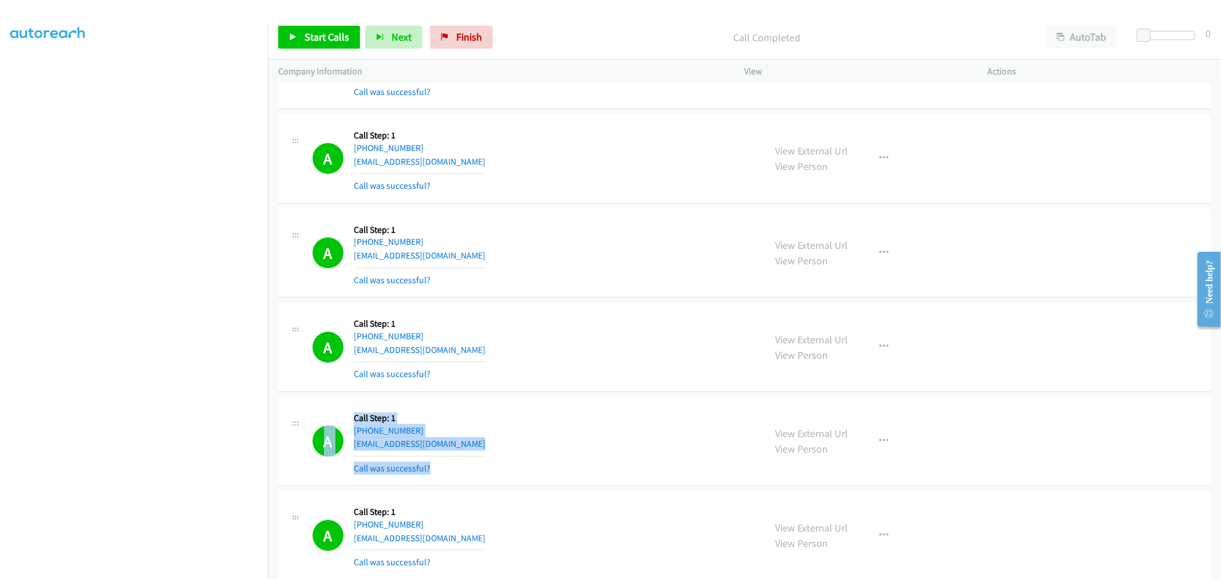
drag, startPoint x: 473, startPoint y: 455, endPoint x: 318, endPoint y: 425, distance: 158.1
click at [318, 425] on div "A Callback Scheduled Call Step: 1 America/Chicago +1 630-849-4807 mthomas1331@a…" at bounding box center [534, 442] width 442 height 68
click at [588, 200] on div "A Callback Scheduled Call Step: 1 America/Chicago +1 651-283-7290 simonehatfiel…" at bounding box center [744, 158] width 932 height 89
click at [627, 202] on div "A Callback Scheduled Call Step: 1 America/Chicago +1 651-283-7290 simonehatfiel…" at bounding box center [744, 158] width 932 height 89
click at [620, 256] on div "A Callback Scheduled Call Step: 1 America/New_York +1 908-534-0007 scrudatod@ri…" at bounding box center [534, 253] width 442 height 68
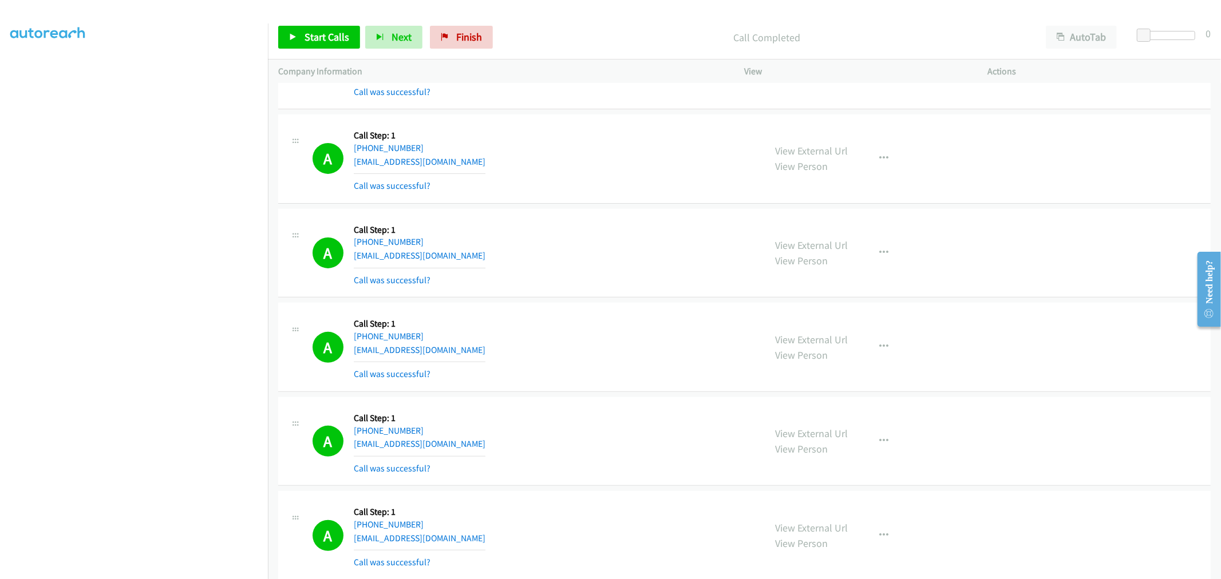
click at [609, 204] on td "A Callback Scheduled Call Step: 1 America/Chicago +1 651-283-7290 simonehatfiel…" at bounding box center [744, 159] width 953 height 94
click at [623, 207] on td "A Callback Scheduled Call Step: 1 America/New_York +1 908-534-0007 scrudatod@ri…" at bounding box center [744, 253] width 953 height 94
click at [624, 202] on div "A Callback Scheduled Call Step: 1 America/Chicago +1 651-283-7290 simonehatfiel…" at bounding box center [744, 158] width 932 height 89
click at [618, 205] on td "A Callback Scheduled Call Step: 1 America/Chicago +1 651-283-7290 simonehatfiel…" at bounding box center [744, 159] width 953 height 94
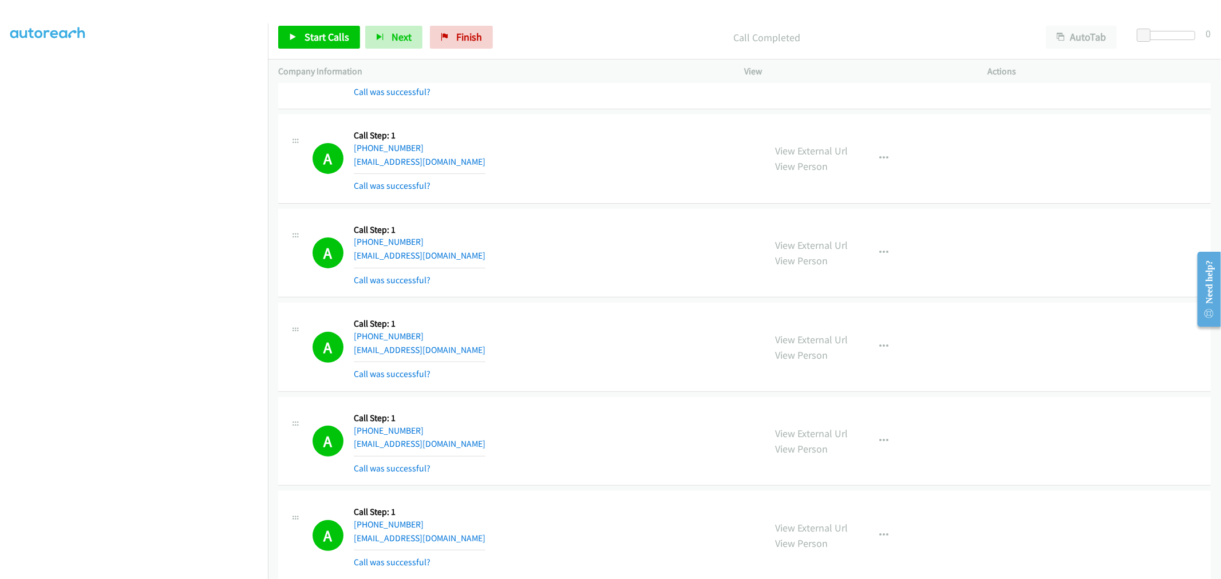
click at [610, 204] on td "A Callback Scheduled Call Step: 1 America/Chicago +1 651-283-7290 simonehatfiel…" at bounding box center [744, 159] width 953 height 94
click at [634, 208] on td "A Callback Scheduled Call Step: 1 America/New_York +1 908-534-0007 scrudatod@ri…" at bounding box center [744, 253] width 953 height 94
click at [613, 208] on td "A Callback Scheduled Call Step: 1 America/New_York +1 908-534-0007 scrudatod@ri…" at bounding box center [744, 253] width 953 height 94
click at [607, 208] on td "A Callback Scheduled Call Step: 1 America/New_York +1 908-534-0007 scrudatod@ri…" at bounding box center [744, 253] width 953 height 94
drag, startPoint x: 619, startPoint y: 221, endPoint x: 574, endPoint y: 211, distance: 46.4
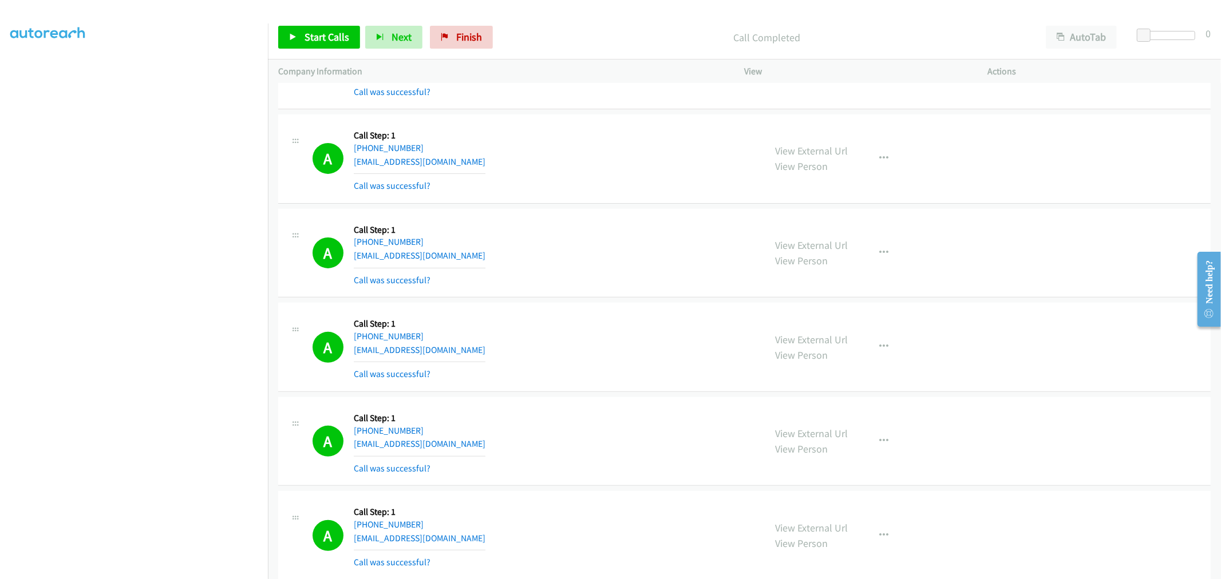
click at [574, 211] on div "A Callback Scheduled Call Step: 1 America/New_York +1 908-534-0007 scrudatod@ri…" at bounding box center [744, 253] width 932 height 89
click at [582, 260] on div "A Callback Scheduled Call Step: 1 America/New_York +1 908-534-0007 scrudatod@ri…" at bounding box center [534, 253] width 442 height 68
click at [594, 203] on div "A Callback Scheduled Call Step: 1 America/Chicago +1 651-283-7290 simonehatfiel…" at bounding box center [744, 158] width 932 height 89
click at [334, 44] on link "Start Calls" at bounding box center [319, 37] width 82 height 23
click at [620, 216] on div "A Callback Scheduled Call Step: 1 America/New_York +1 908-534-0007 scrudatod@ri…" at bounding box center [744, 253] width 932 height 89
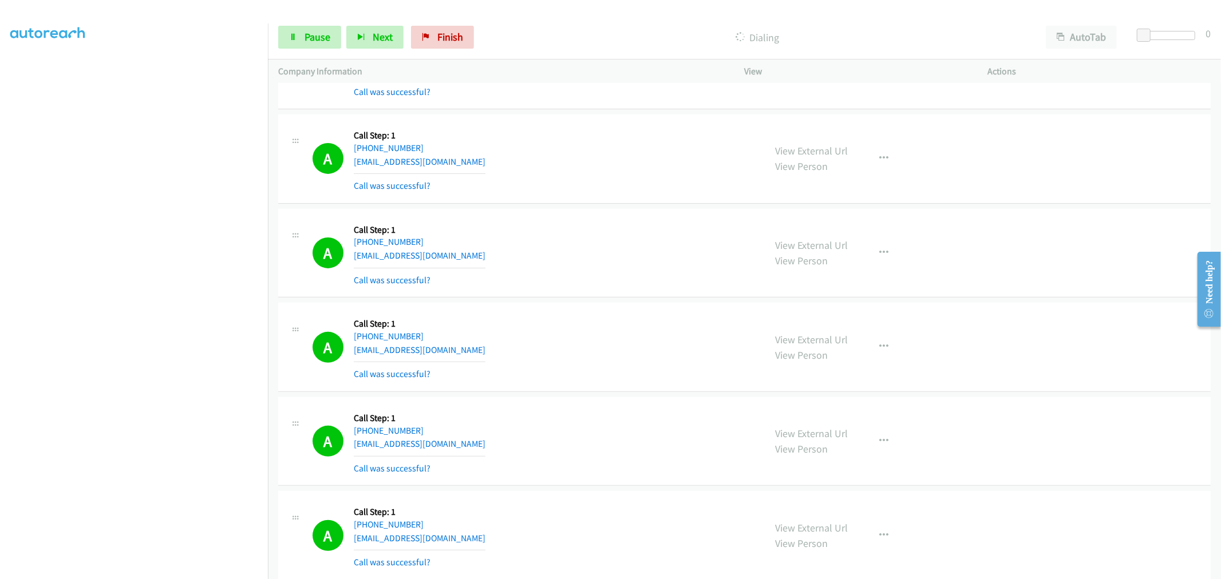
click at [659, 239] on div "A Callback Scheduled Call Step: 1 America/New_York +1 908-534-0007 scrudatod@ri…" at bounding box center [534, 253] width 442 height 68
click at [606, 252] on div "A Callback Scheduled Call Step: 1 America/New_York +1 908-534-0007 scrudatod@ri…" at bounding box center [534, 253] width 442 height 68
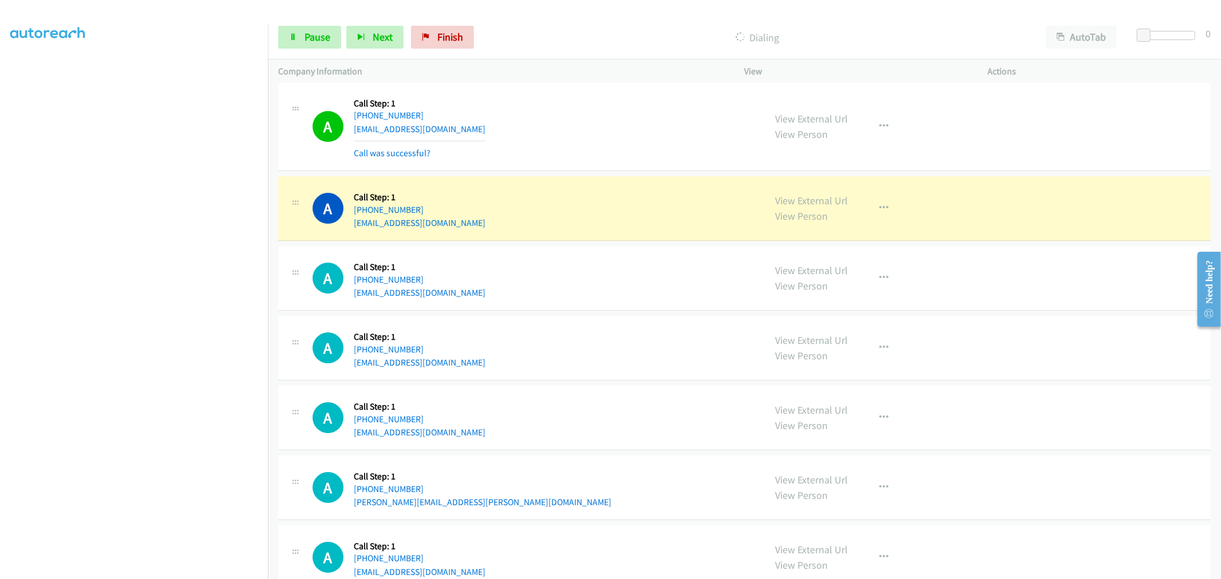
scroll to position [3324, 0]
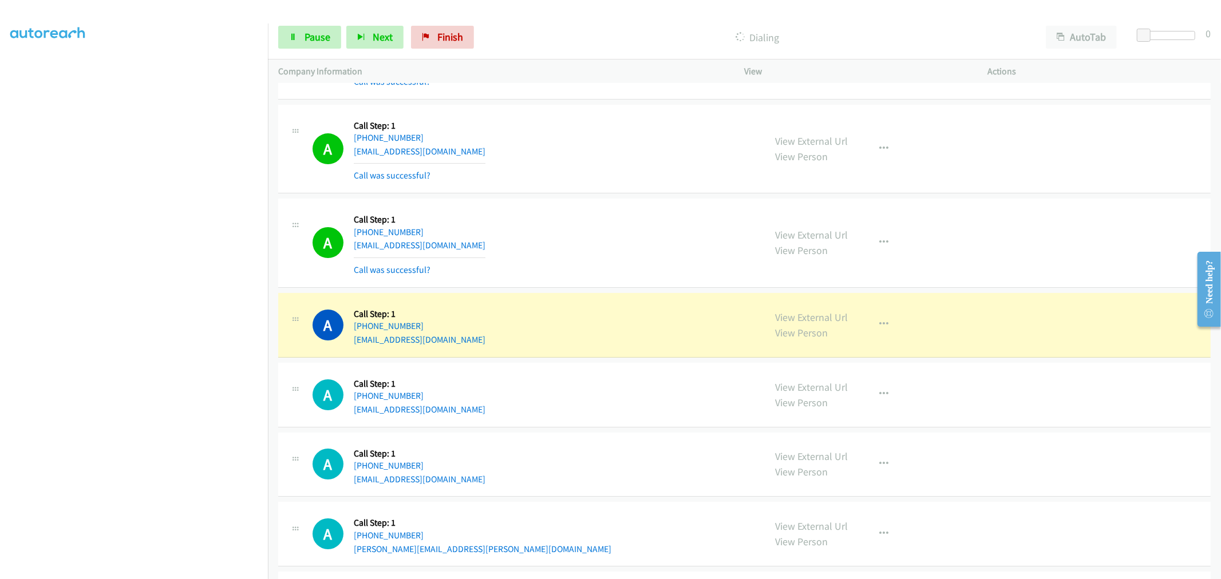
click at [590, 222] on div "A Callback Scheduled Call Step: 1 America/Los_Angeles +1 253-314-1661 hellcat20…" at bounding box center [534, 243] width 442 height 68
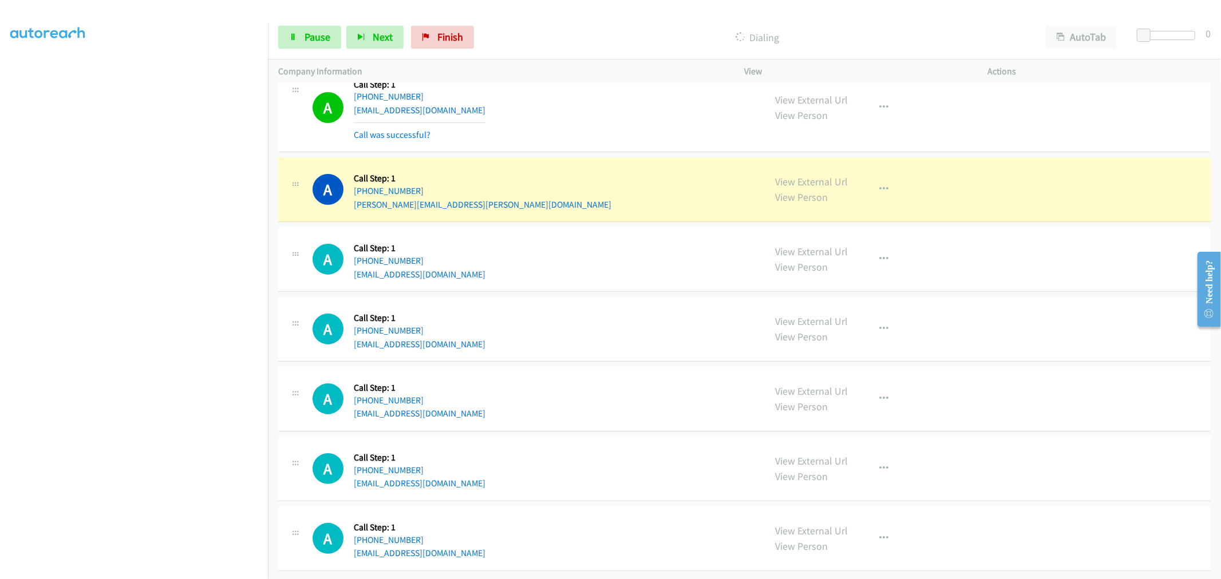
scroll to position [3753, 0]
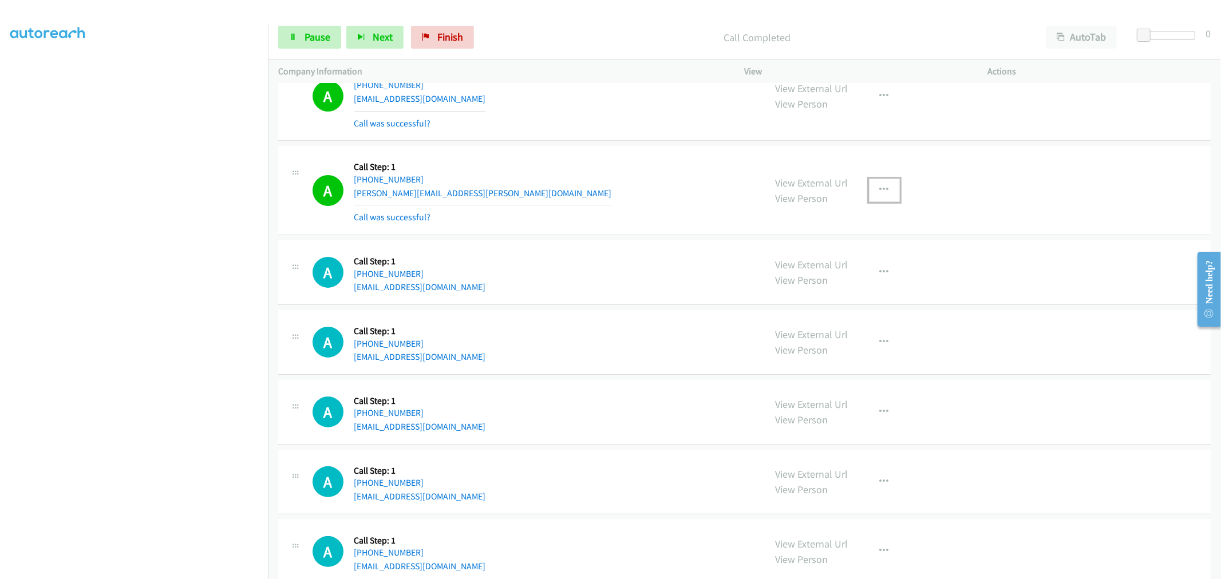
click at [879, 185] on button "button" at bounding box center [884, 190] width 31 height 23
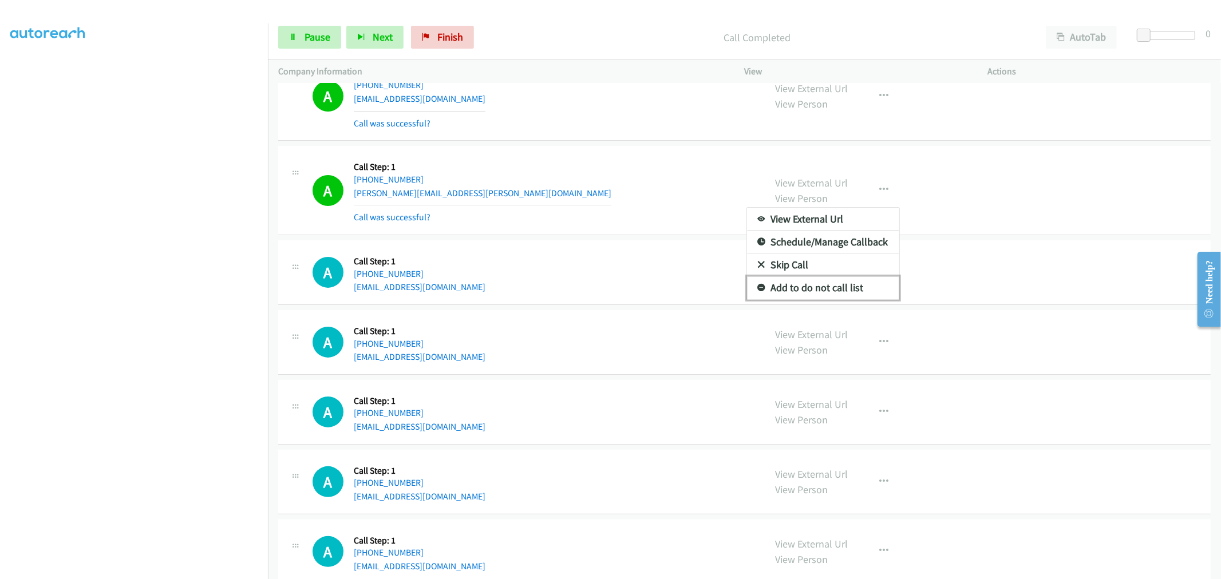
click at [823, 283] on link "Add to do not call list" at bounding box center [823, 287] width 152 height 23
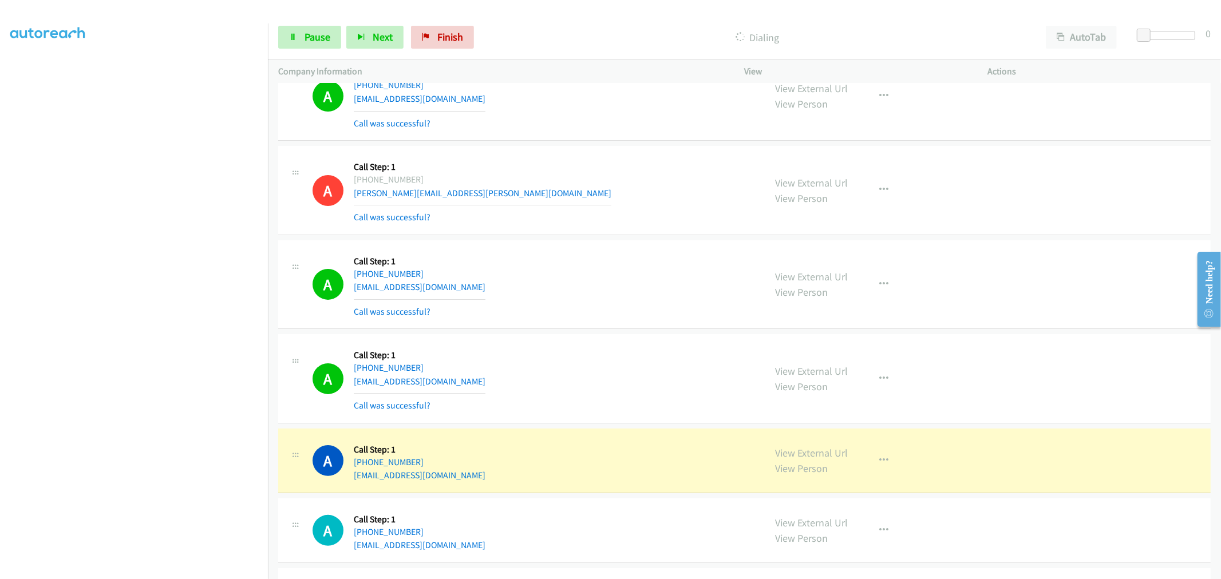
click at [613, 262] on div "A Callback Scheduled Call Step: 1 America/New_York +1 813-777-9820 kscrimali@ic…" at bounding box center [534, 285] width 442 height 68
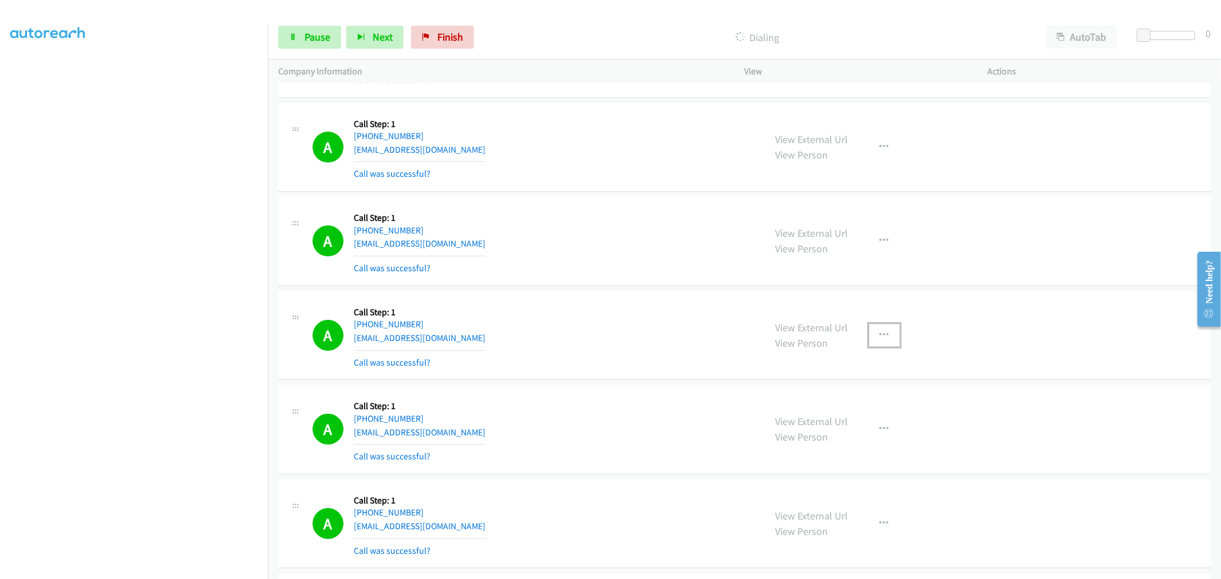
drag, startPoint x: 872, startPoint y: 335, endPoint x: 804, endPoint y: 426, distance: 113.8
click at [872, 335] on button "button" at bounding box center [884, 335] width 31 height 23
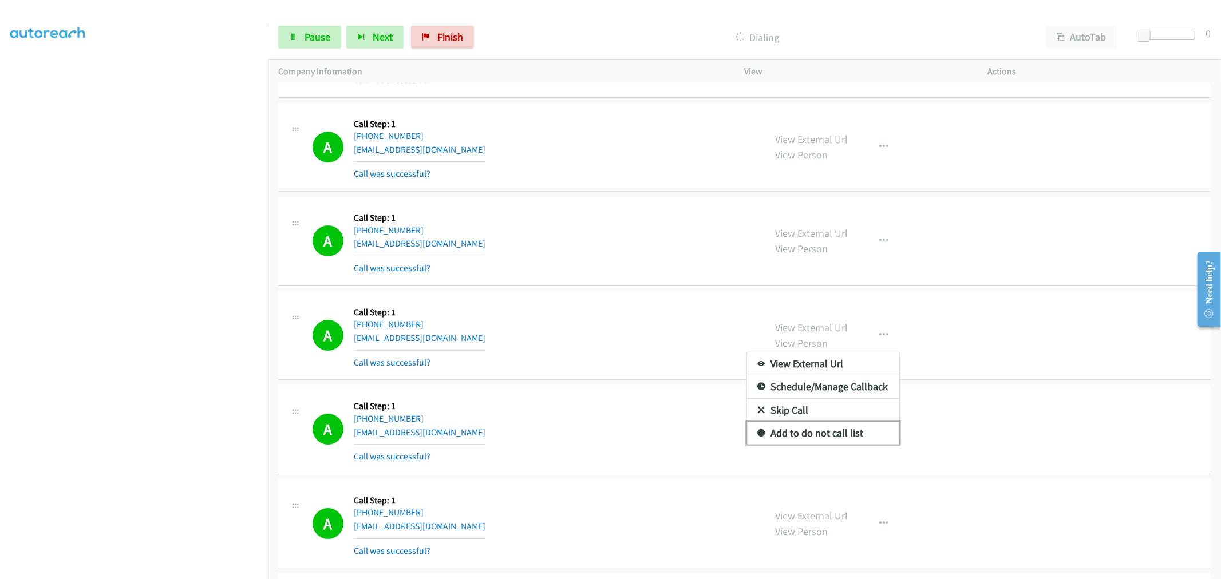
click at [794, 441] on link "Add to do not call list" at bounding box center [823, 433] width 152 height 23
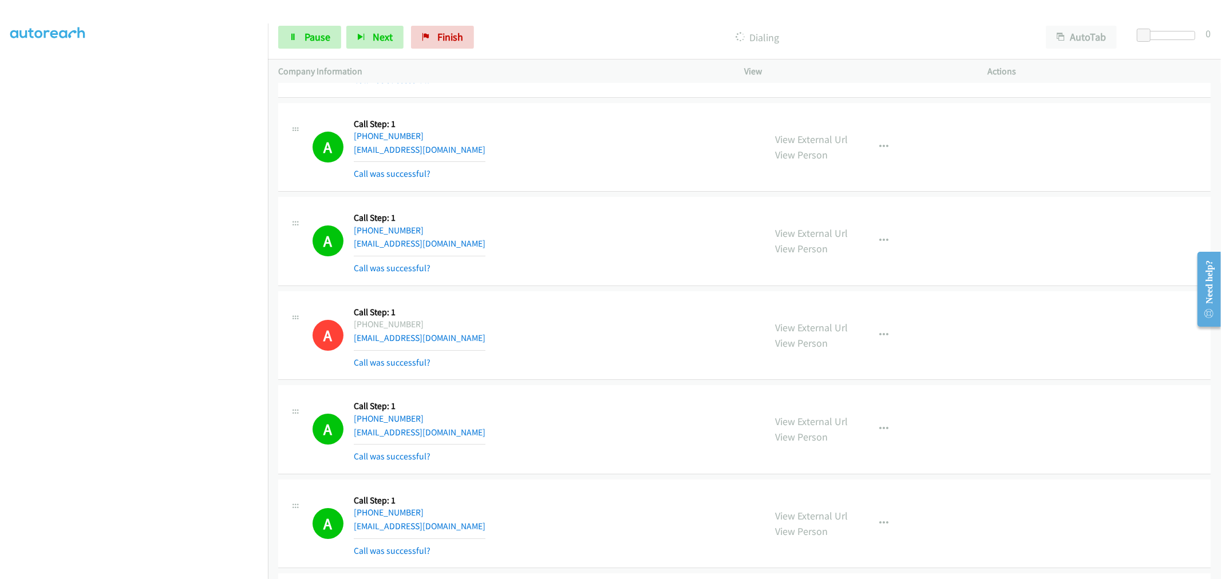
click at [584, 181] on div "A Callback Scheduled Call Step: 1 America/New_York +1 240-398-7279 vgrove73@gma…" at bounding box center [534, 147] width 442 height 68
click at [627, 321] on div "A Callback Scheduled Call Step: 1 America/Juneau +1 907-250-5726 bctbranstiter2…" at bounding box center [534, 336] width 442 height 68
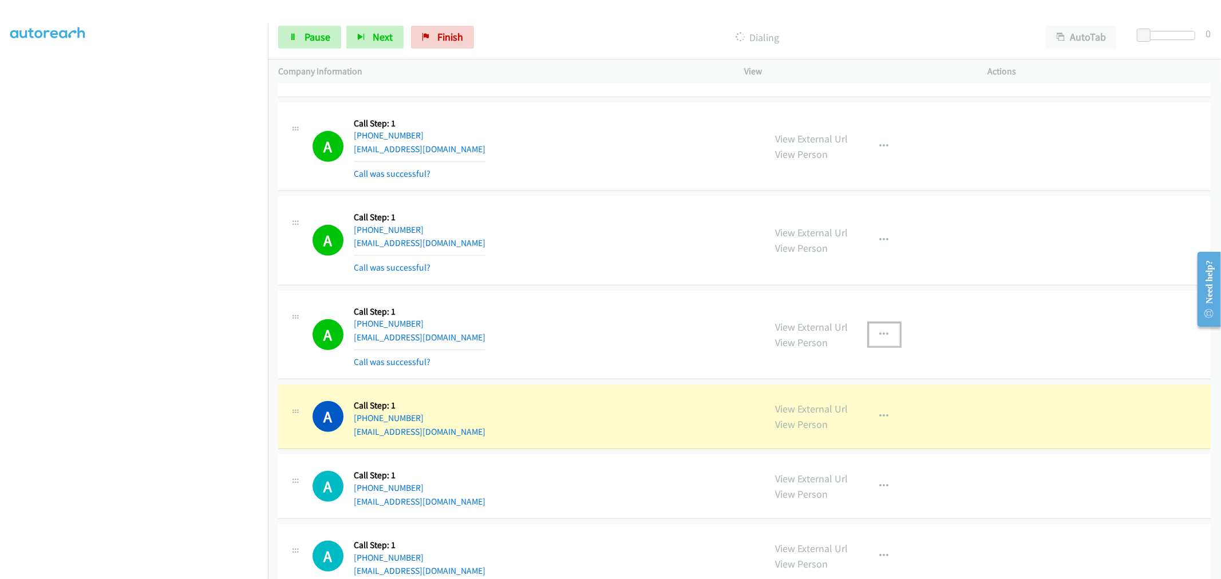
drag, startPoint x: 868, startPoint y: 334, endPoint x: 825, endPoint y: 415, distance: 91.9
click at [869, 333] on button "button" at bounding box center [884, 334] width 31 height 23
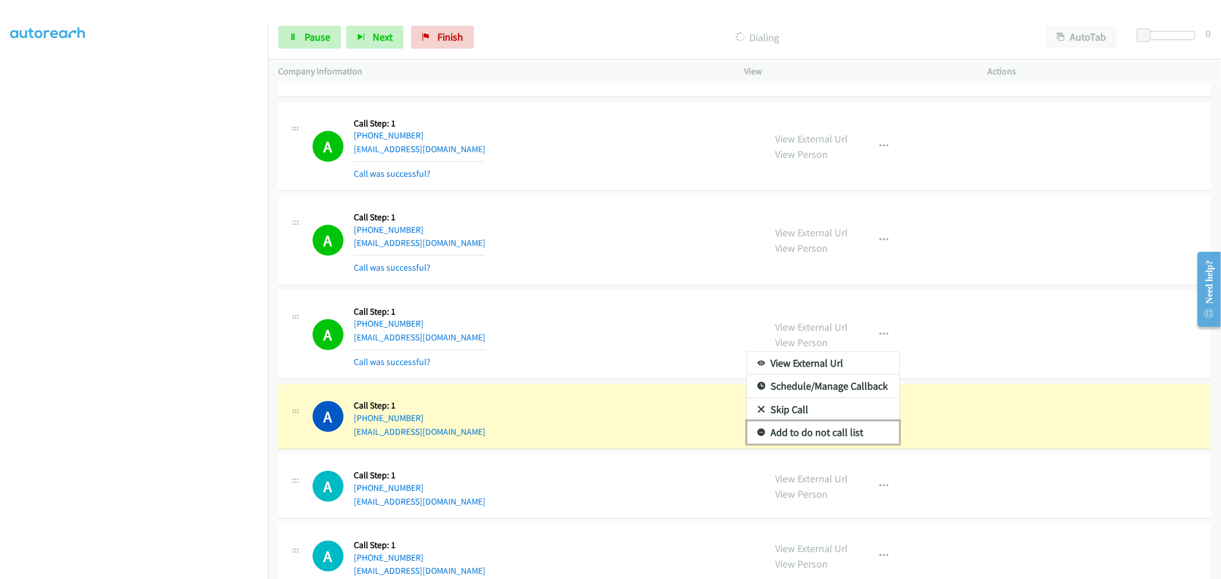
click at [802, 432] on link "Add to do not call list" at bounding box center [823, 432] width 152 height 23
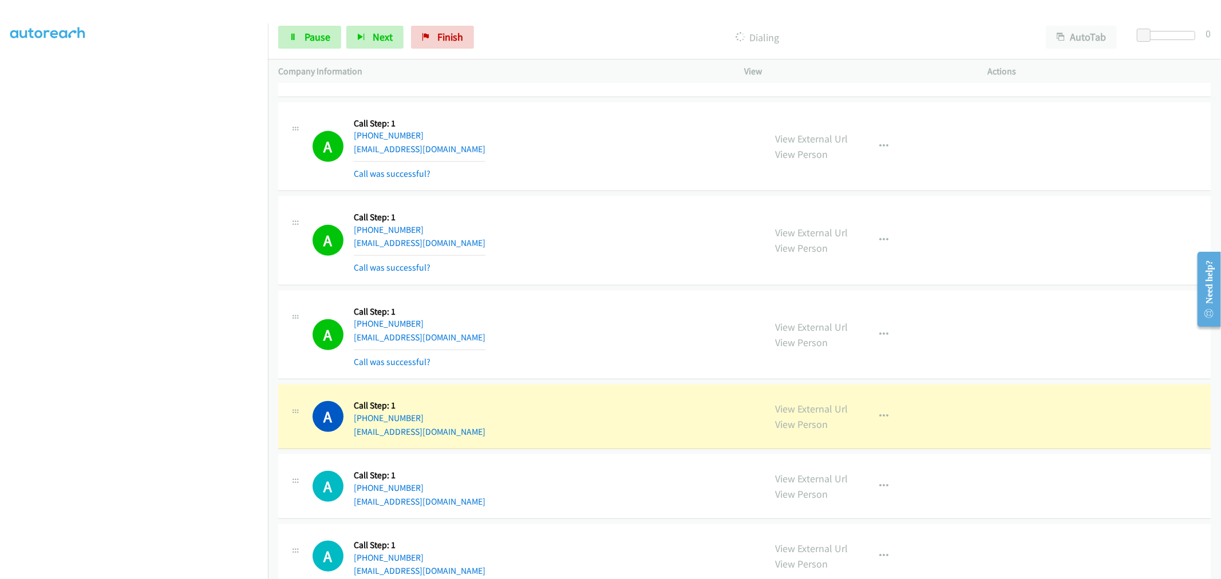
click at [570, 302] on div "A Callback Scheduled Call Step: 1 America/Chicago +1 224-722-9072 victorquinn57…" at bounding box center [744, 335] width 932 height 89
click at [553, 294] on div "A Callback Scheduled Call Step: 1 America/Chicago +1 224-722-9072 victorquinn57…" at bounding box center [744, 335] width 932 height 89
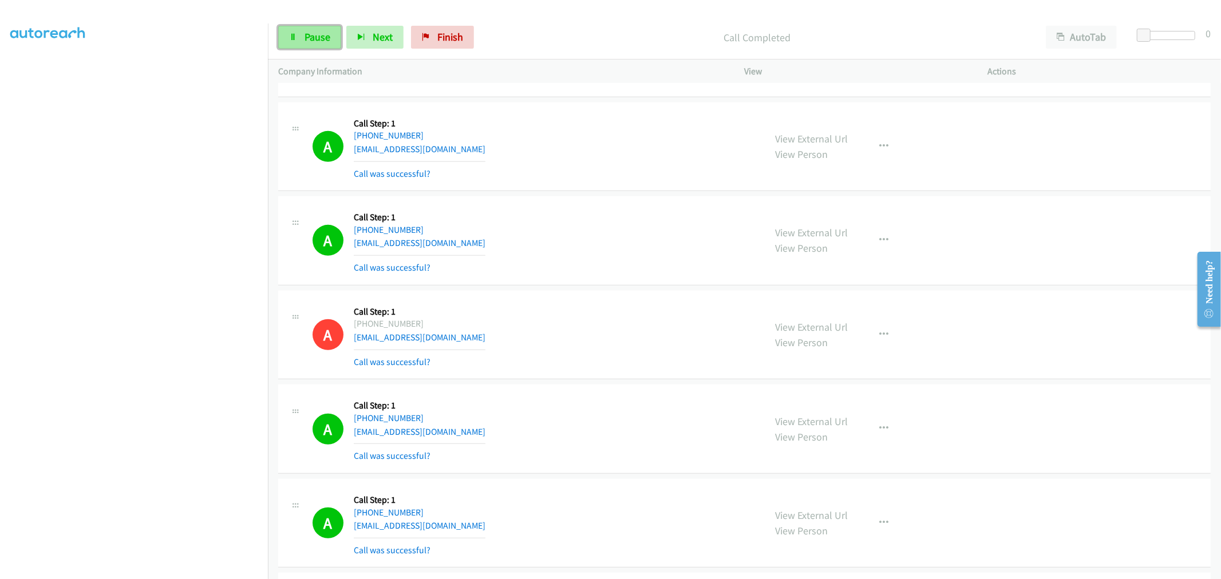
click at [310, 34] on span "Pause" at bounding box center [318, 36] width 26 height 13
click at [313, 34] on span "Start Calls" at bounding box center [327, 36] width 45 height 13
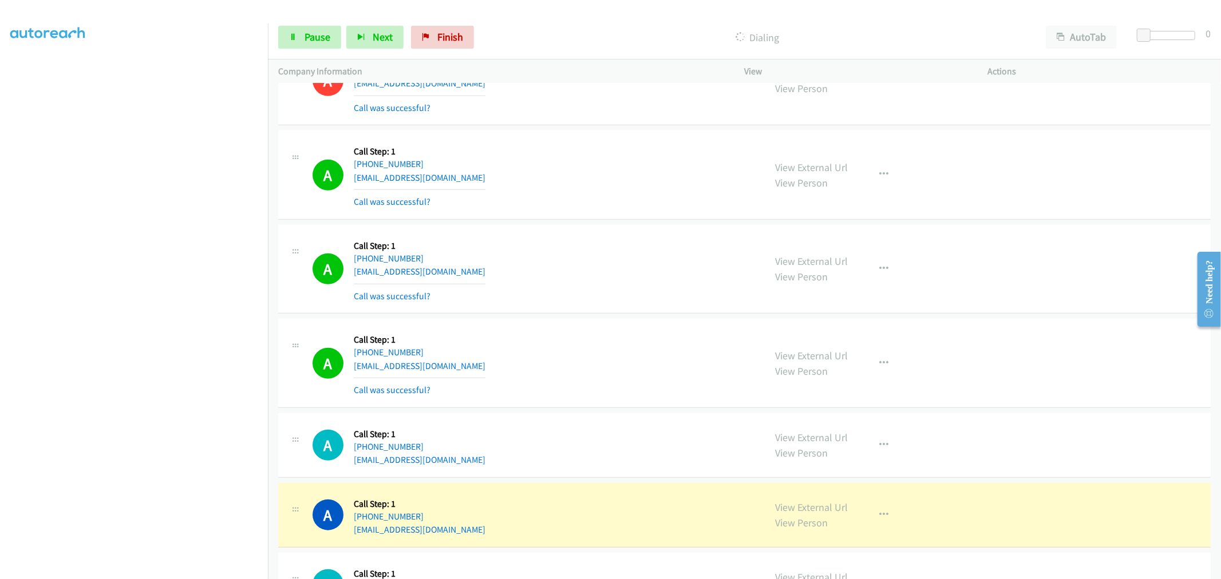
scroll to position [4619, 0]
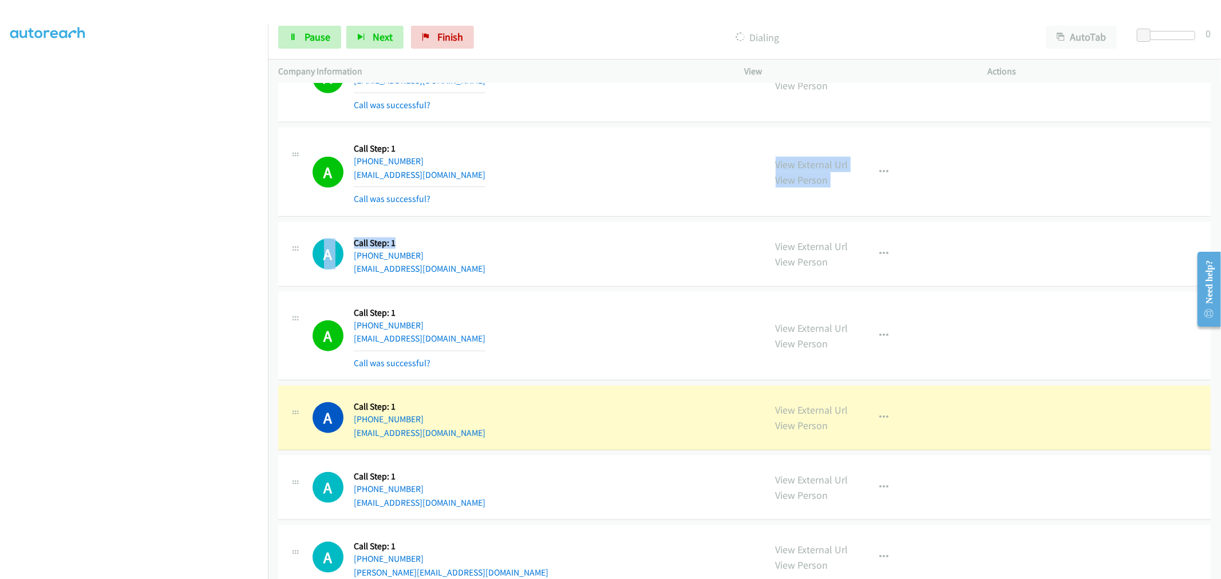
click at [588, 250] on div "A Callback Scheduled Call Step: 1 America/New_York +1 203-376-9758 eamiello@gma…" at bounding box center [534, 254] width 442 height 44
click at [527, 209] on div "A Callback Scheduled Call Step: 1 America/Chicago +1 225-502-6826 imjarvis1987@…" at bounding box center [744, 172] width 932 height 89
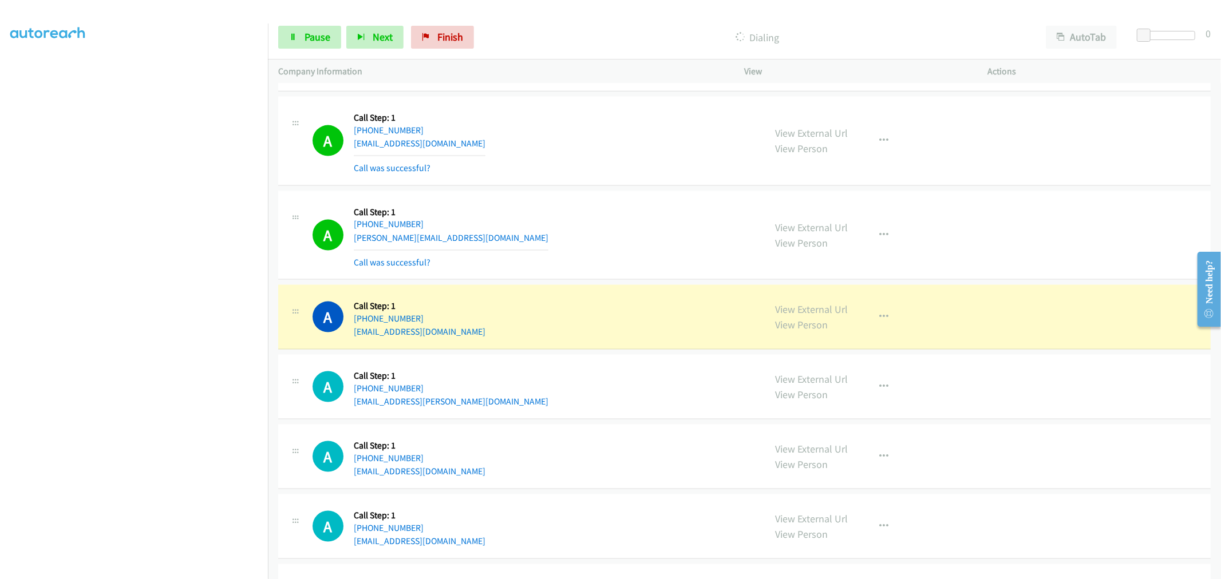
scroll to position [4873, 0]
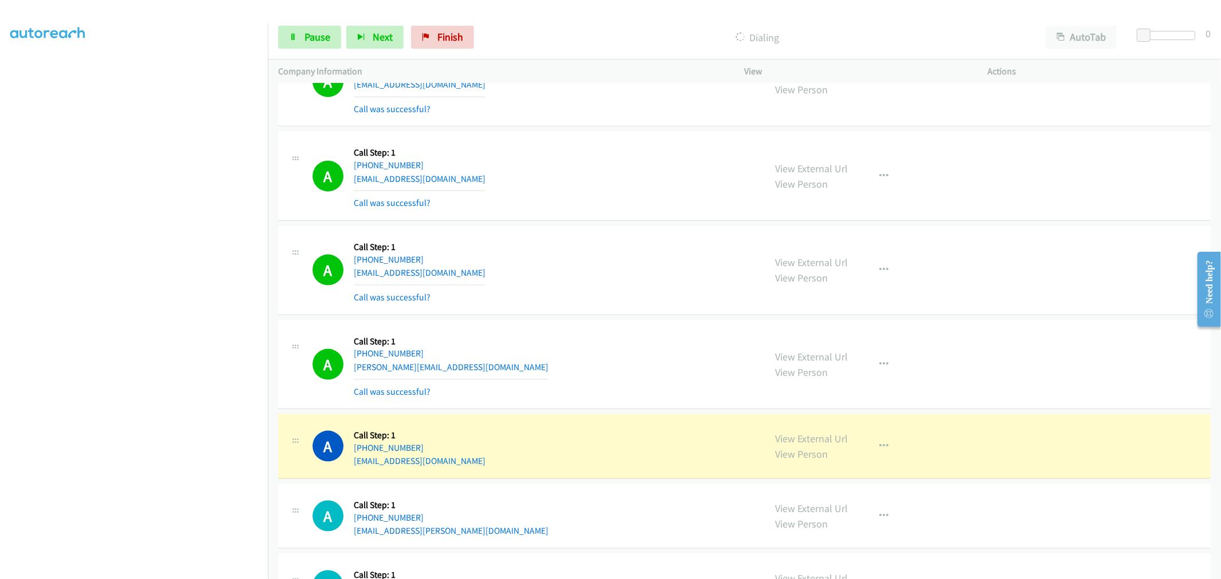
click at [598, 318] on td "A Callback Scheduled Call Step: 1 America/New_York +1 614-805-5342 jmorrow168@g…" at bounding box center [744, 271] width 953 height 94
click at [595, 318] on td "A Callback Scheduled Call Step: 1 America/New_York +1 614-805-5342 jmorrow168@g…" at bounding box center [744, 271] width 953 height 94
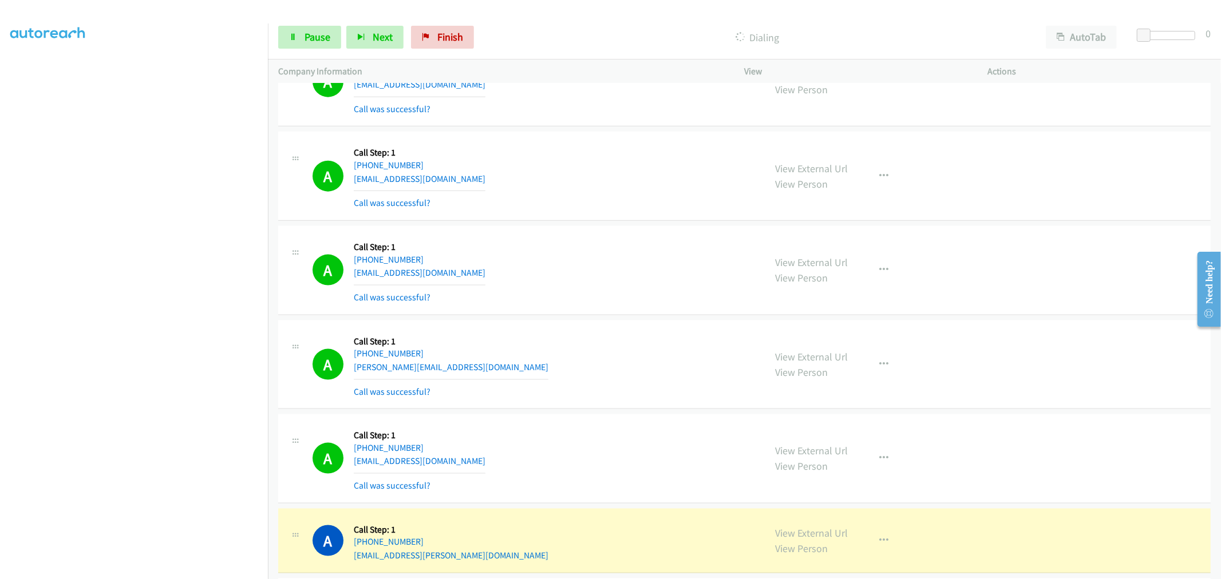
drag, startPoint x: 573, startPoint y: 284, endPoint x: 6, endPoint y: 564, distance: 632.0
click at [573, 284] on div "A Callback Scheduled Call Step: 1 America/New_York +1 614-805-5342 jmorrow168@g…" at bounding box center [534, 270] width 442 height 68
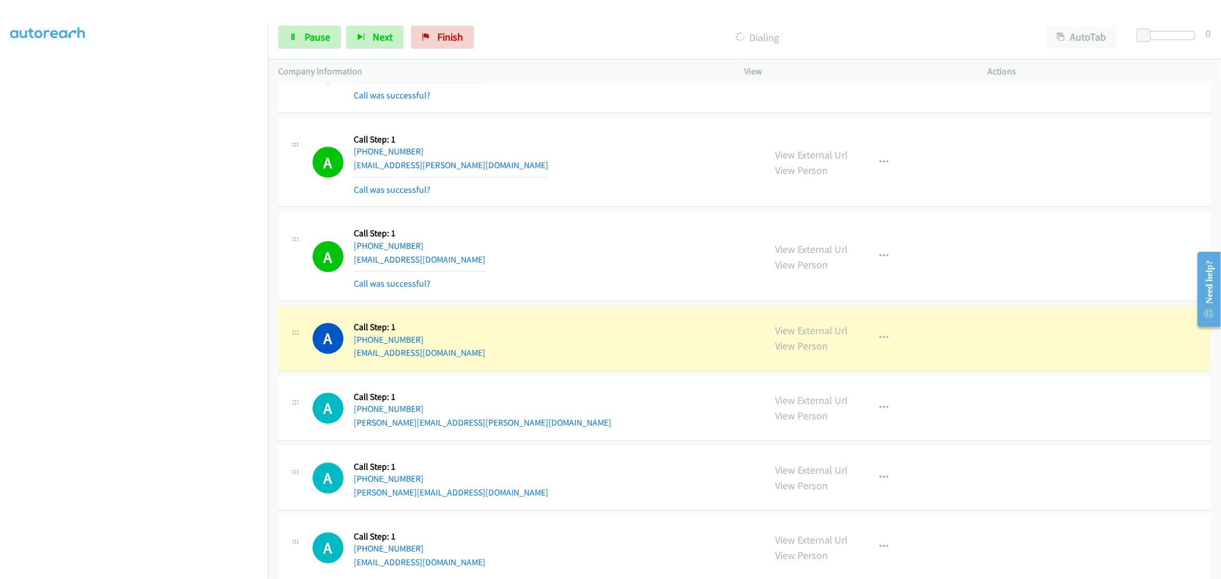
scroll to position [5192, 0]
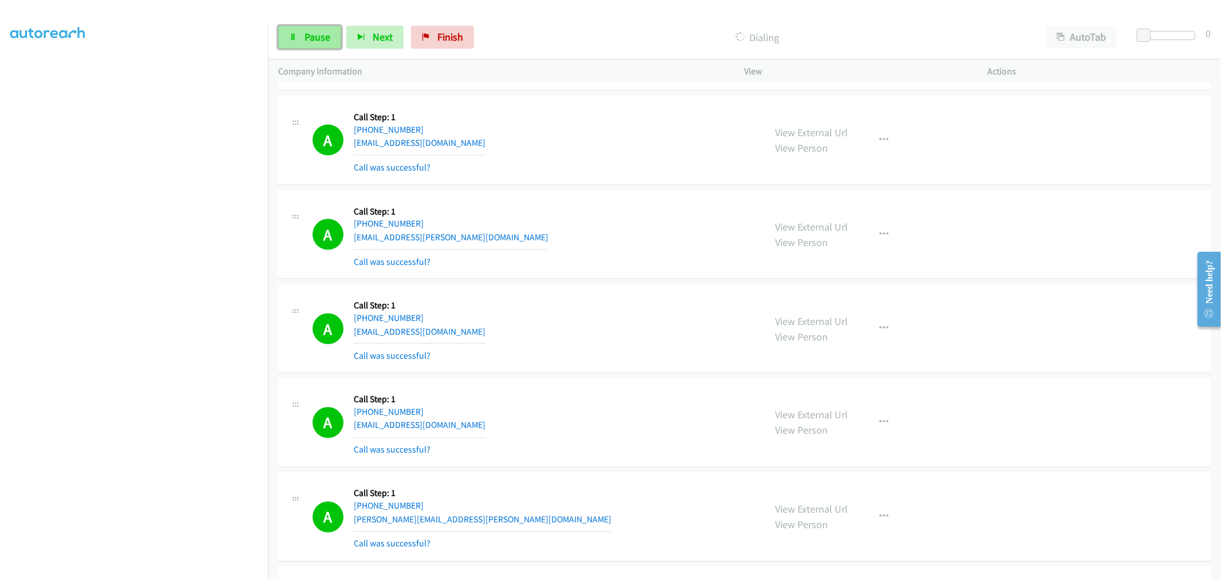
click at [319, 39] on span "Pause" at bounding box center [318, 36] width 26 height 13
drag, startPoint x: 321, startPoint y: 18, endPoint x: 322, endPoint y: 35, distance: 16.6
click at [321, 18] on div "Start Calls Pause Next Finish Call Completed AutoTab AutoTab 0" at bounding box center [744, 37] width 953 height 44
click at [322, 35] on span "Start Calls" at bounding box center [327, 36] width 45 height 13
click at [325, 31] on span "Pause" at bounding box center [318, 36] width 26 height 13
